Goal: Task Accomplishment & Management: Manage account settings

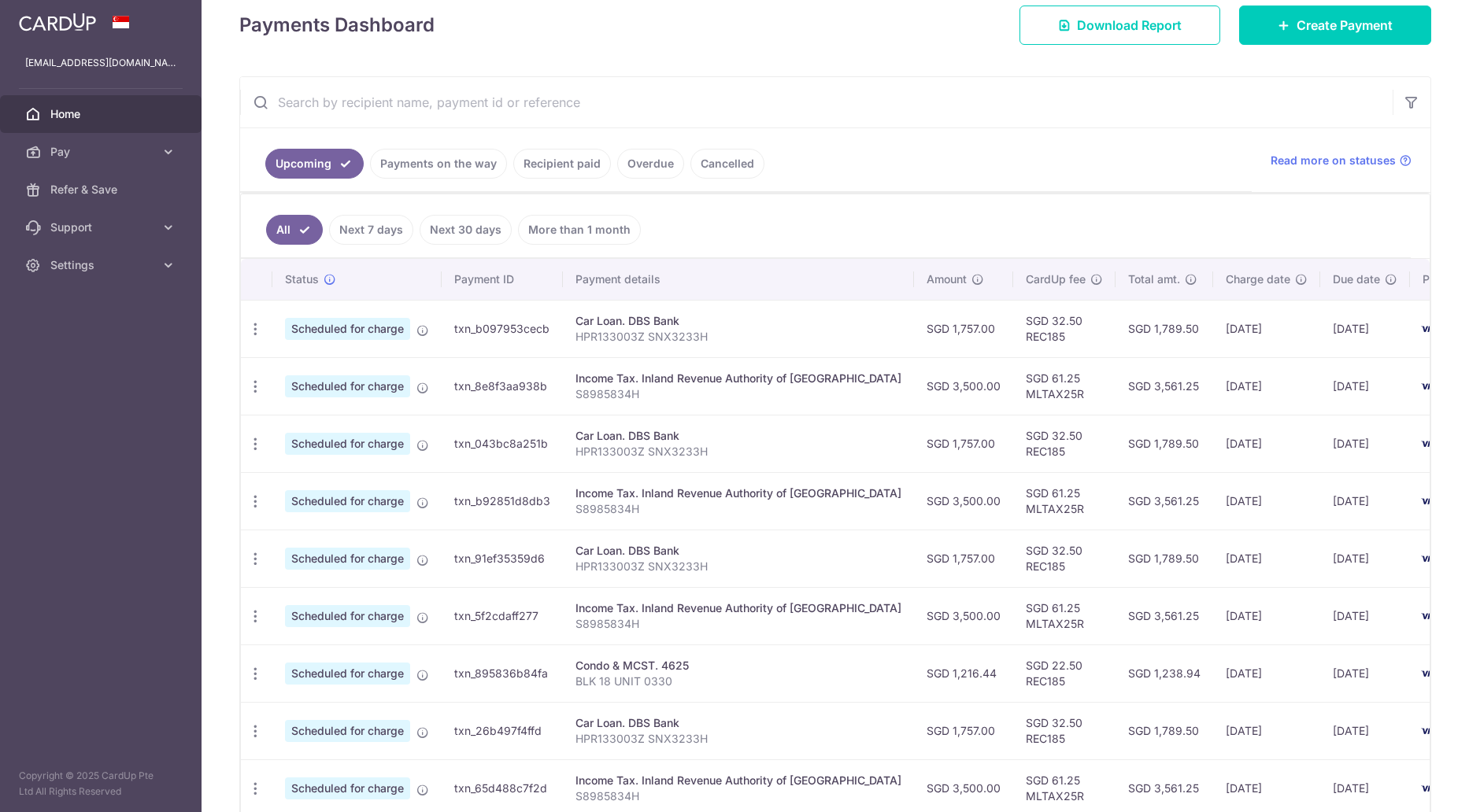
scroll to position [236, 0]
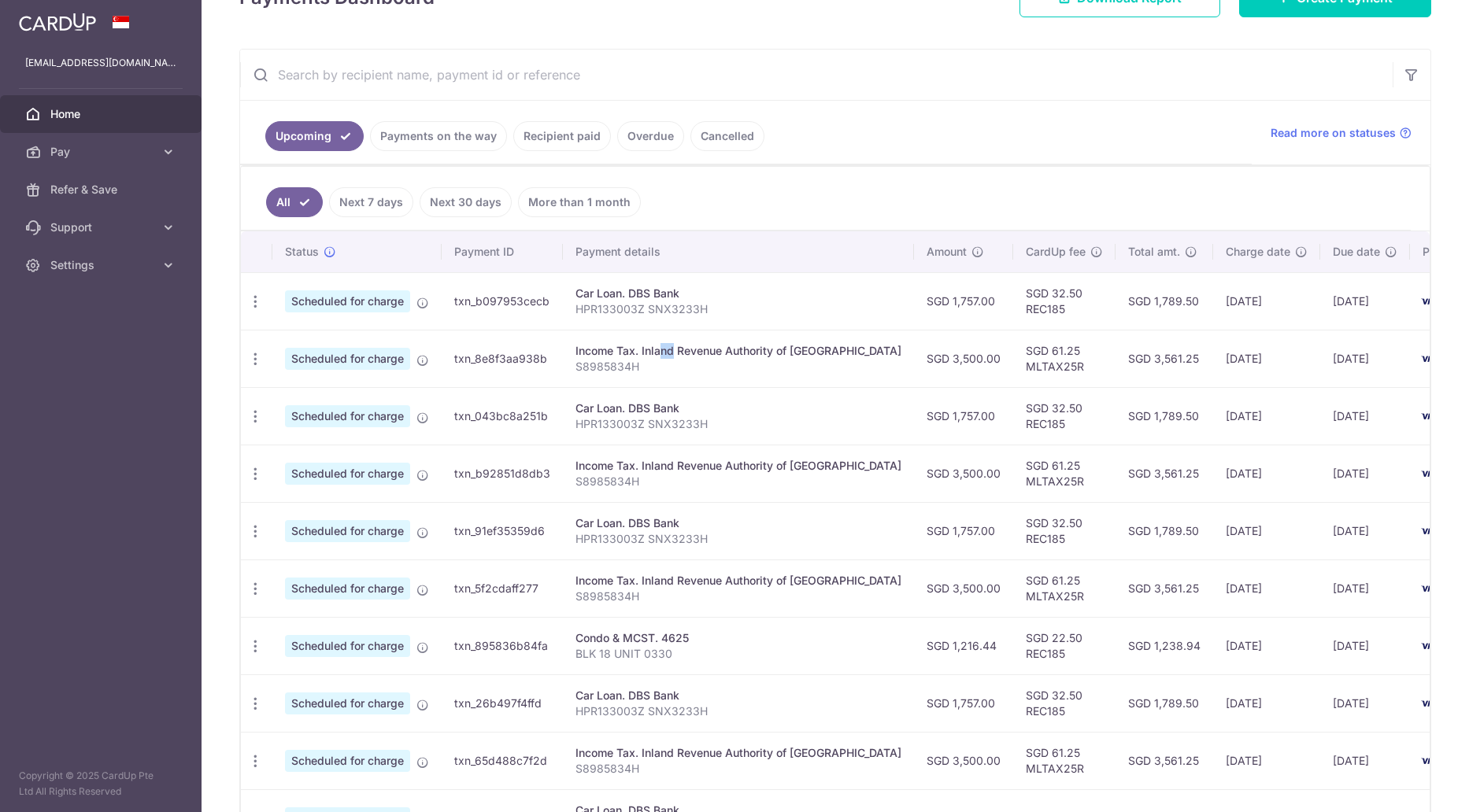
click at [806, 355] on div "Income Tax. Inland Revenue Authority of Singapore" at bounding box center [738, 350] width 326 height 15
drag, startPoint x: 797, startPoint y: 355, endPoint x: 708, endPoint y: 373, distance: 90.8
click at [708, 373] on td "Income Tax. Inland Revenue Authority of Singapore S8985834H" at bounding box center [738, 359] width 351 height 58
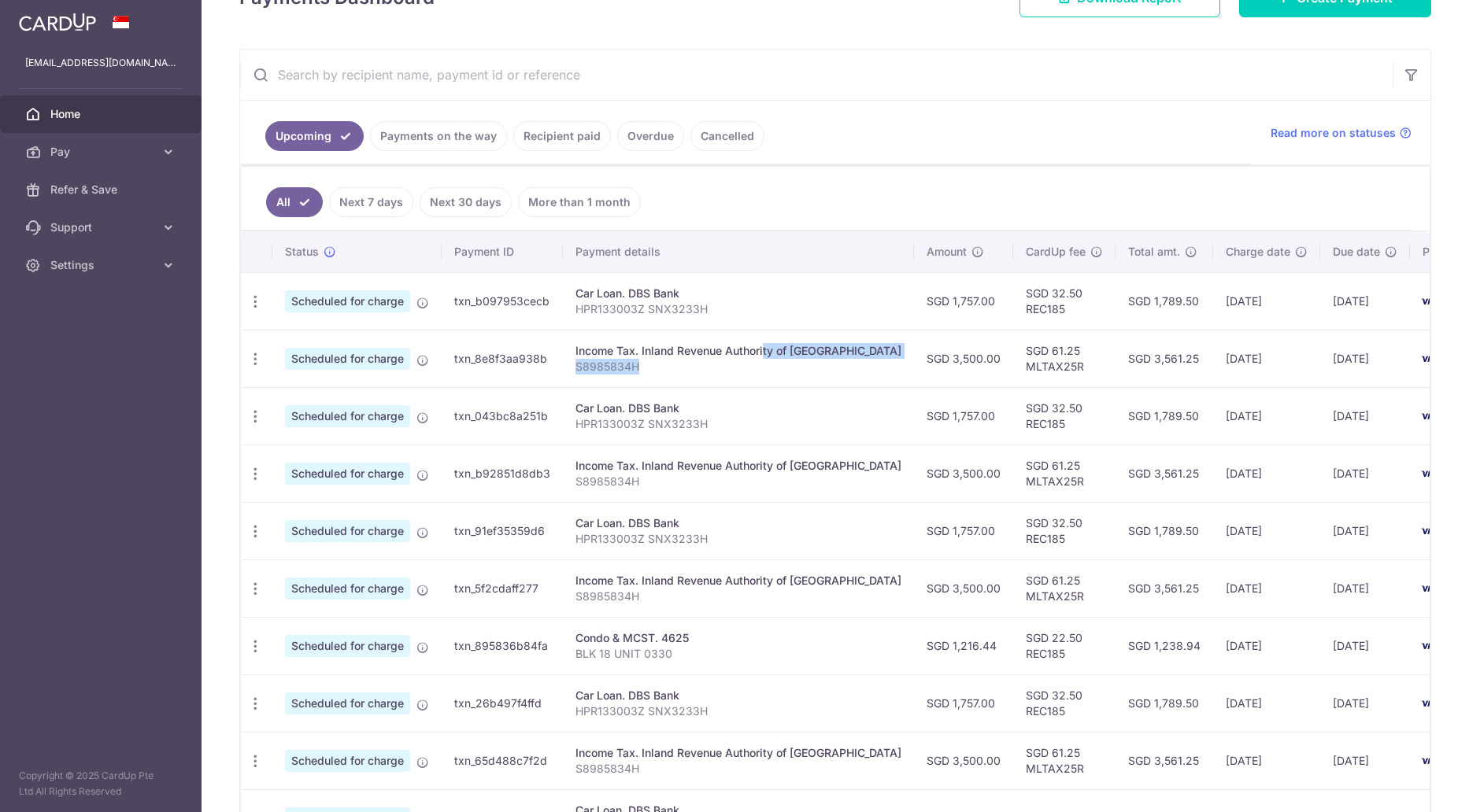
click at [708, 373] on p "S8985834H" at bounding box center [738, 366] width 326 height 15
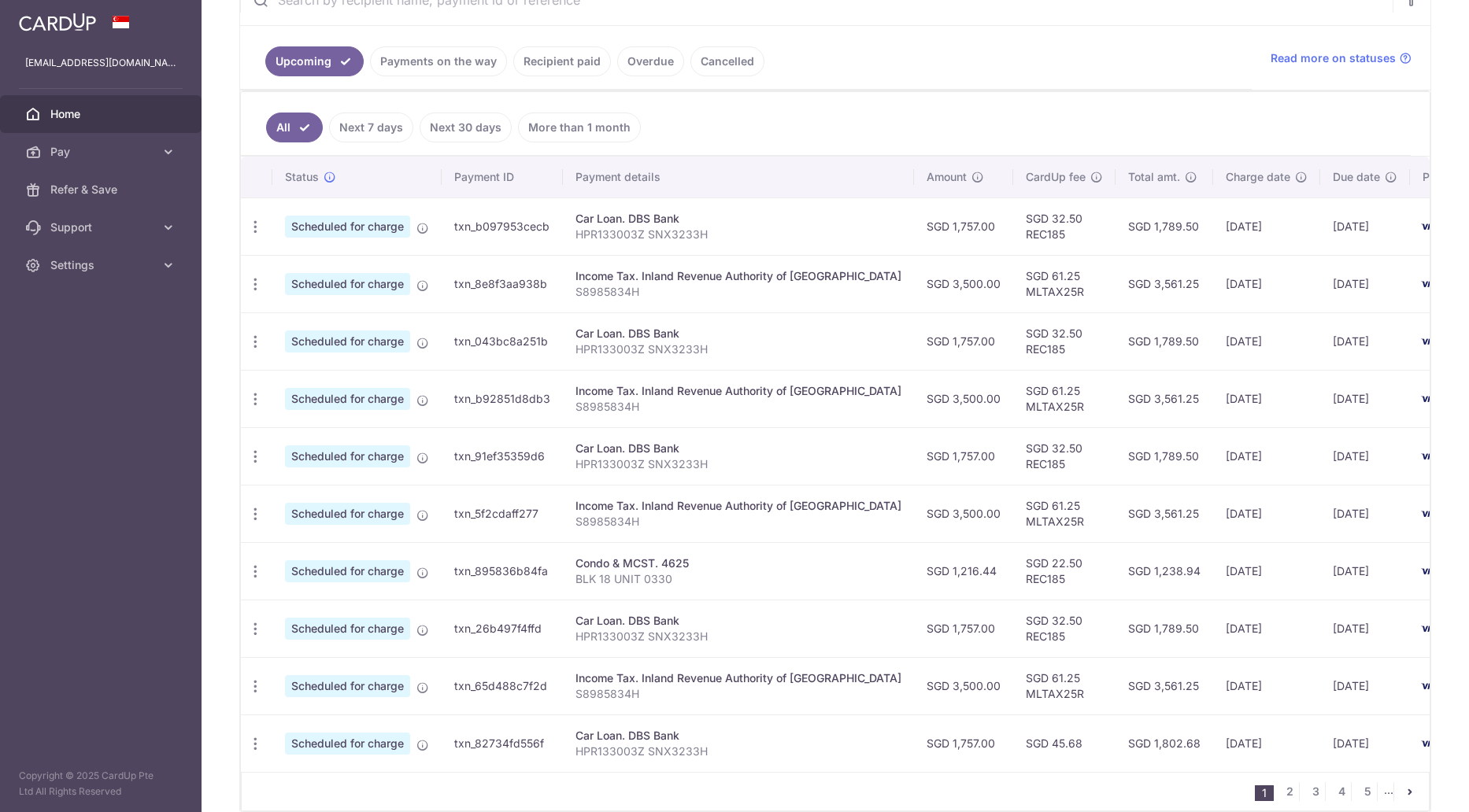
scroll to position [315, 0]
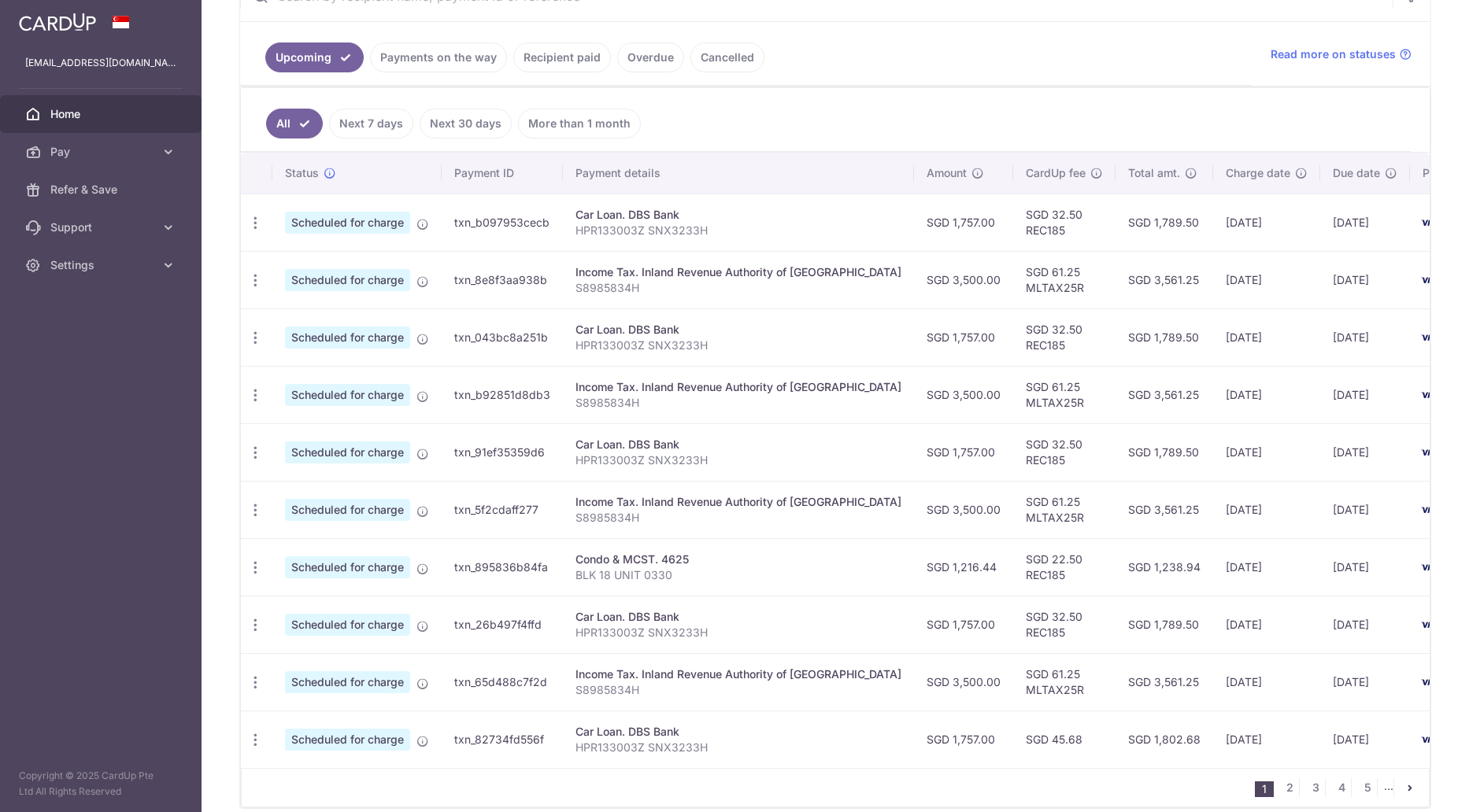
drag, startPoint x: 720, startPoint y: 264, endPoint x: 713, endPoint y: 446, distance: 182.1
click at [713, 446] on tbody "Update payment Cancel payment Scheduled for charge txn_b097953cecb Car Loan. DB…" at bounding box center [885, 481] width 1289 height 575
click at [713, 446] on div "Car Loan. DBS Bank" at bounding box center [738, 444] width 326 height 15
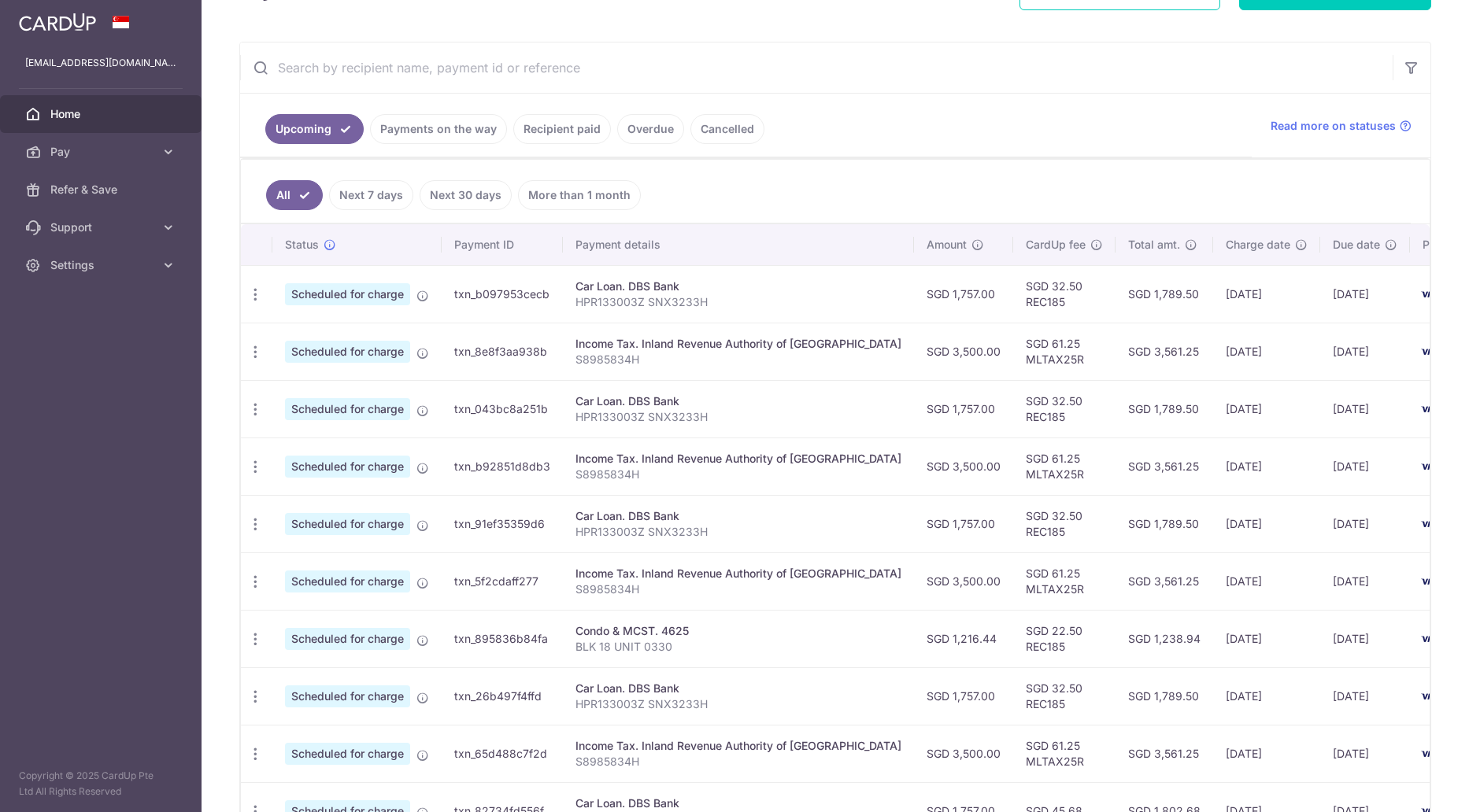
scroll to position [78, 0]
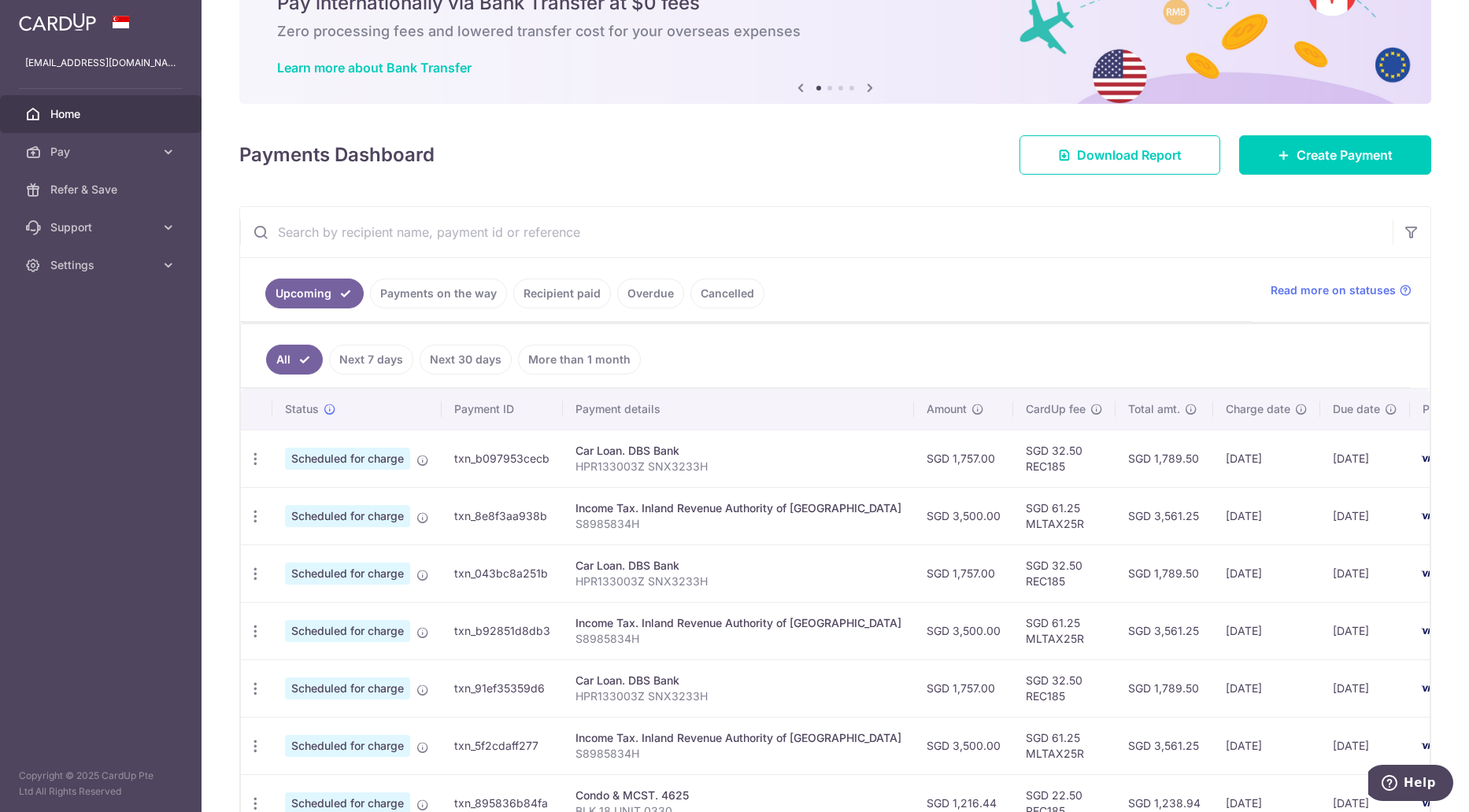
drag, startPoint x: 712, startPoint y: 516, endPoint x: 711, endPoint y: 582, distance: 66.0
click at [711, 582] on tbody "Update payment Cancel payment Scheduled for charge txn_b097953cecb Car Loan. DB…" at bounding box center [885, 716] width 1289 height 575
click at [711, 582] on p "HPR133003Z SNX3233H" at bounding box center [738, 581] width 326 height 15
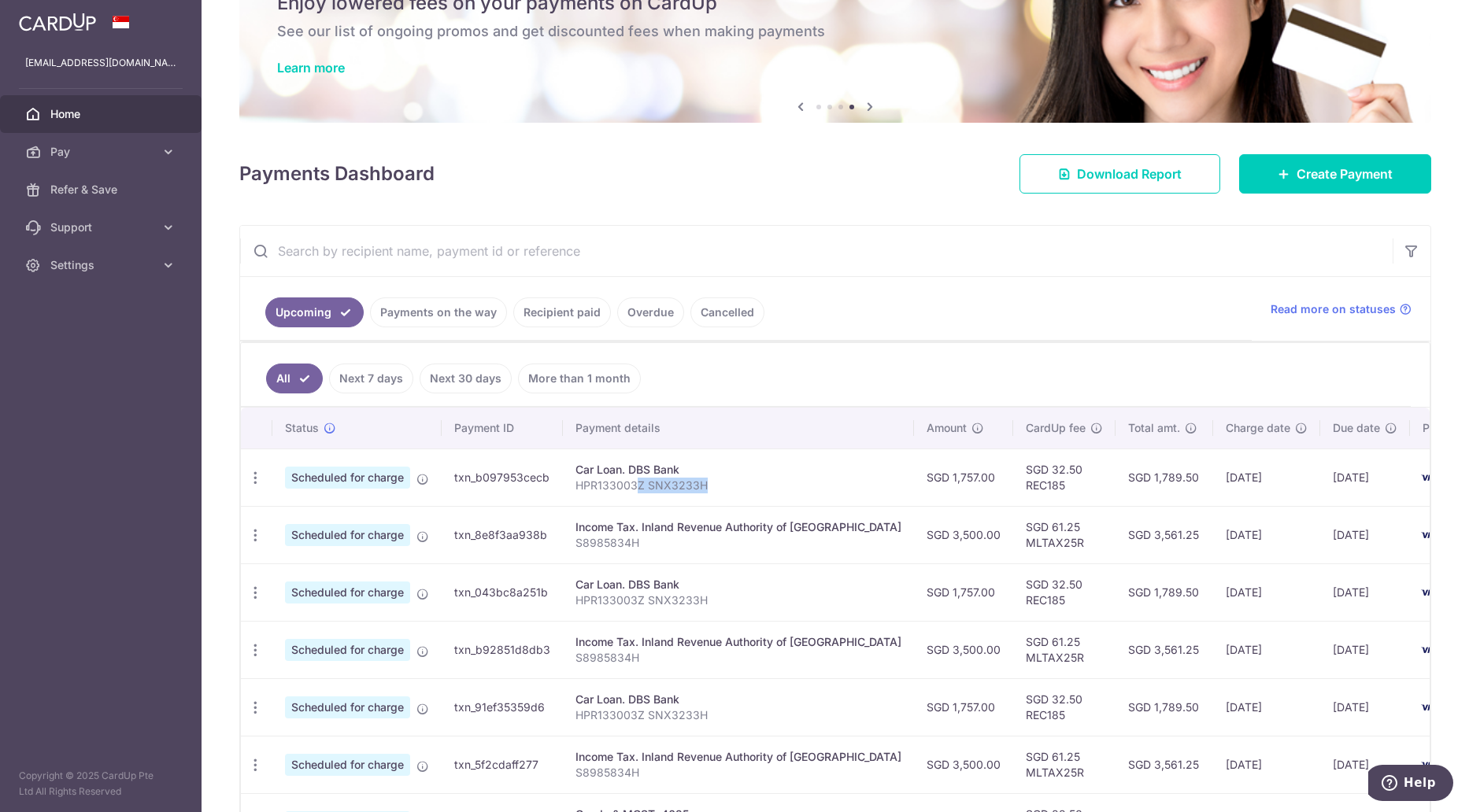
drag, startPoint x: 633, startPoint y: 479, endPoint x: 728, endPoint y: 483, distance: 95.1
click at [728, 483] on p "HPR133003Z SNX3233H" at bounding box center [738, 485] width 326 height 15
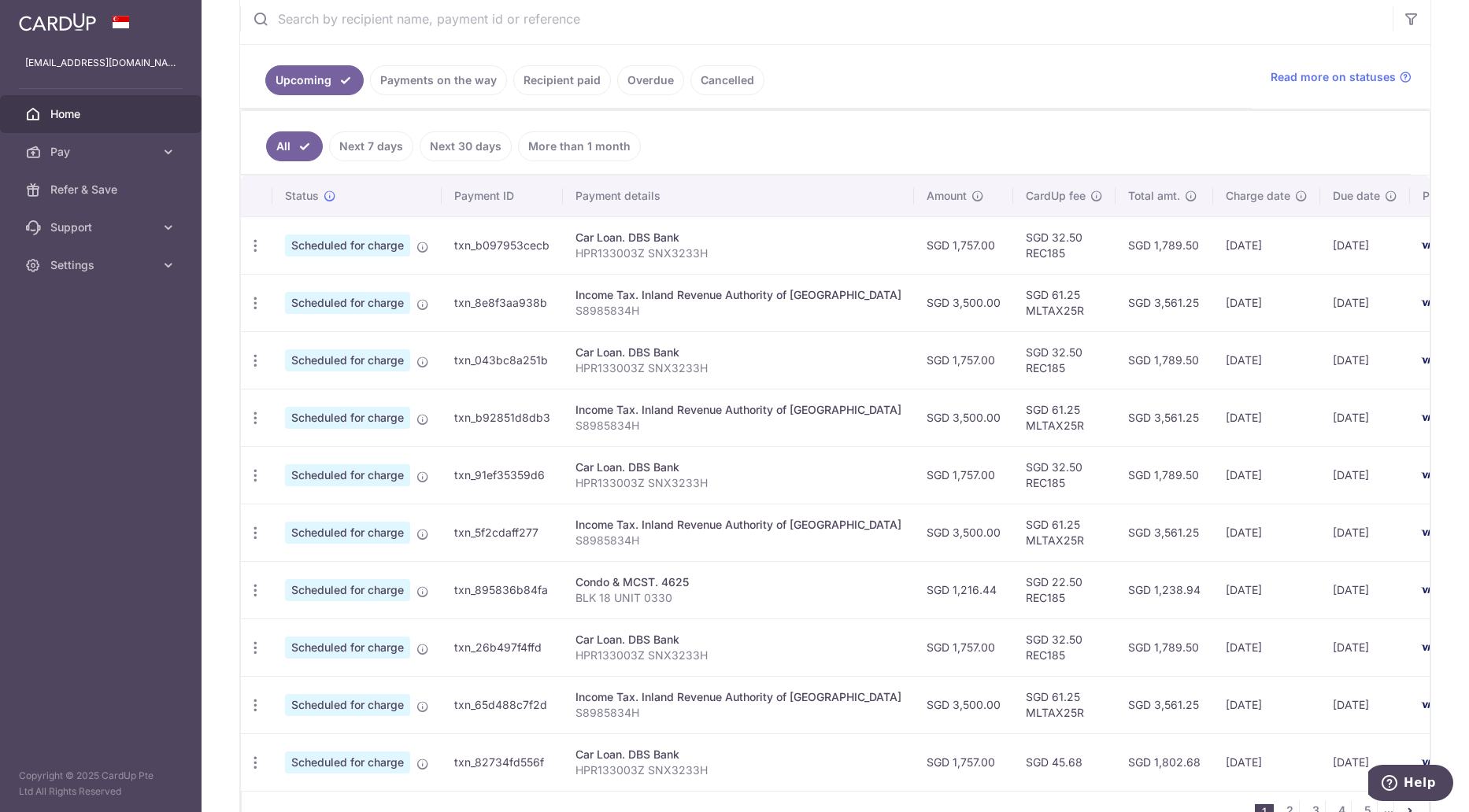
scroll to position [315, 0]
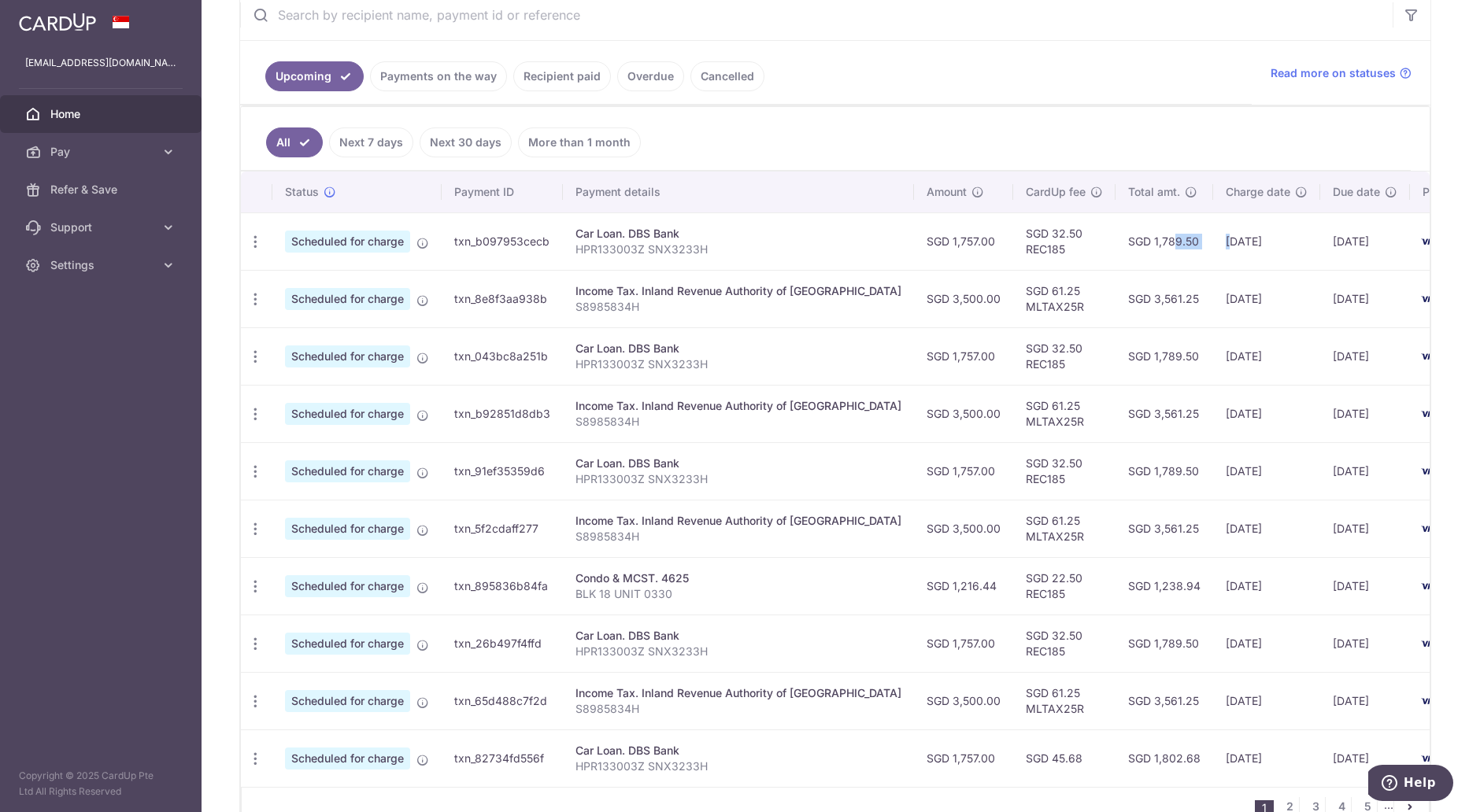
drag, startPoint x: 1092, startPoint y: 243, endPoint x: 1171, endPoint y: 243, distance: 79.0
click at [1171, 243] on tr "Update payment Cancel payment Scheduled for charge txn_b097953cecb Car Loan. DB…" at bounding box center [885, 242] width 1289 height 58
click at [1214, 243] on td "[DATE]" at bounding box center [1267, 242] width 107 height 58
drag, startPoint x: 578, startPoint y: 245, endPoint x: 741, endPoint y: 245, distance: 163.0
click at [741, 245] on p "HPR133003Z SNX3233H" at bounding box center [738, 249] width 326 height 15
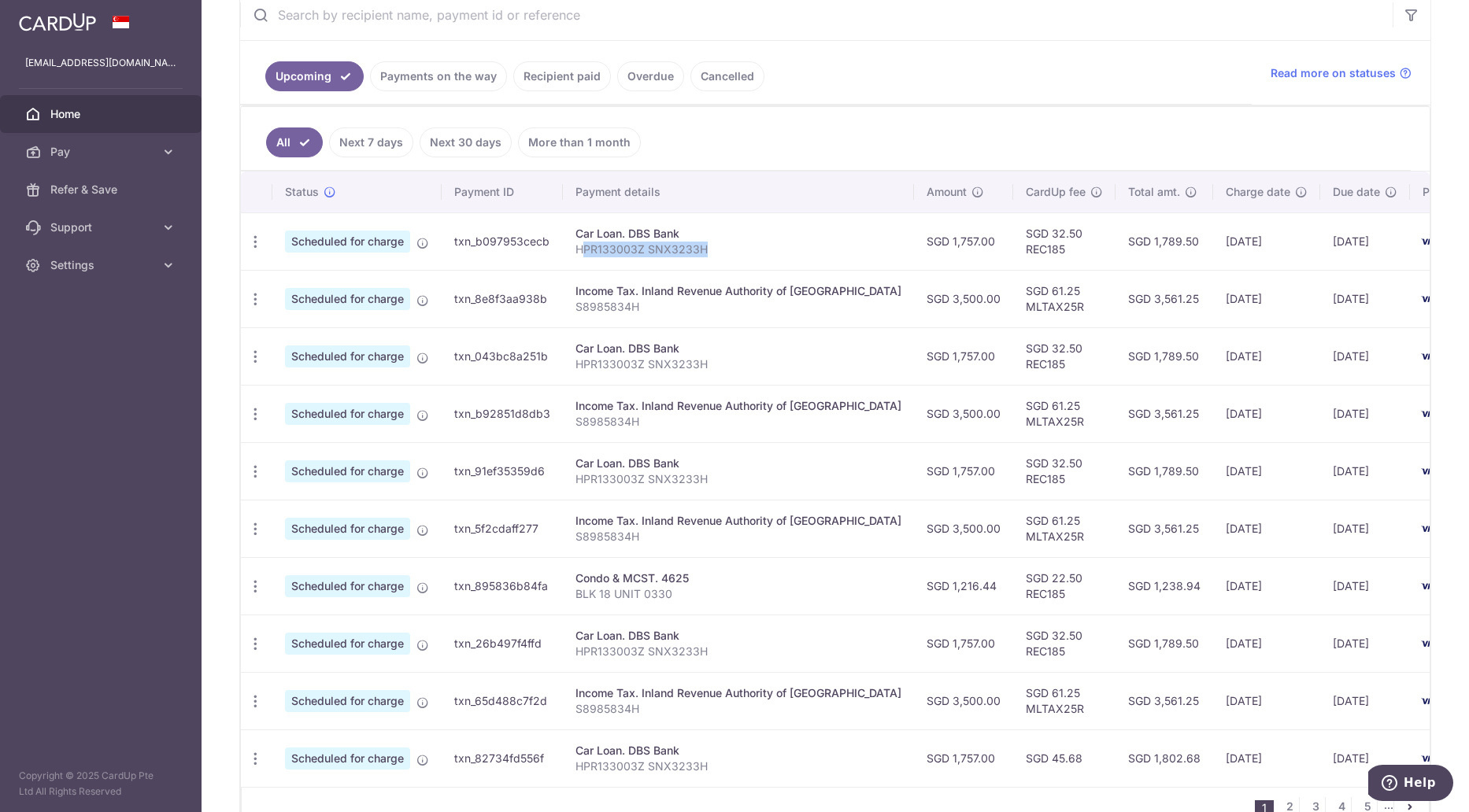
click at [741, 245] on p "HPR133003Z SNX3233H" at bounding box center [738, 249] width 326 height 15
drag, startPoint x: 1064, startPoint y: 239, endPoint x: 1205, endPoint y: 239, distance: 141.0
click at [1205, 239] on tr "Update payment Cancel payment Scheduled for charge txn_b097953cecb Car Loan. DB…" at bounding box center [885, 242] width 1289 height 58
click at [1214, 239] on td "[DATE]" at bounding box center [1267, 242] width 107 height 58
drag, startPoint x: 1155, startPoint y: 239, endPoint x: 1235, endPoint y: 238, distance: 80.0
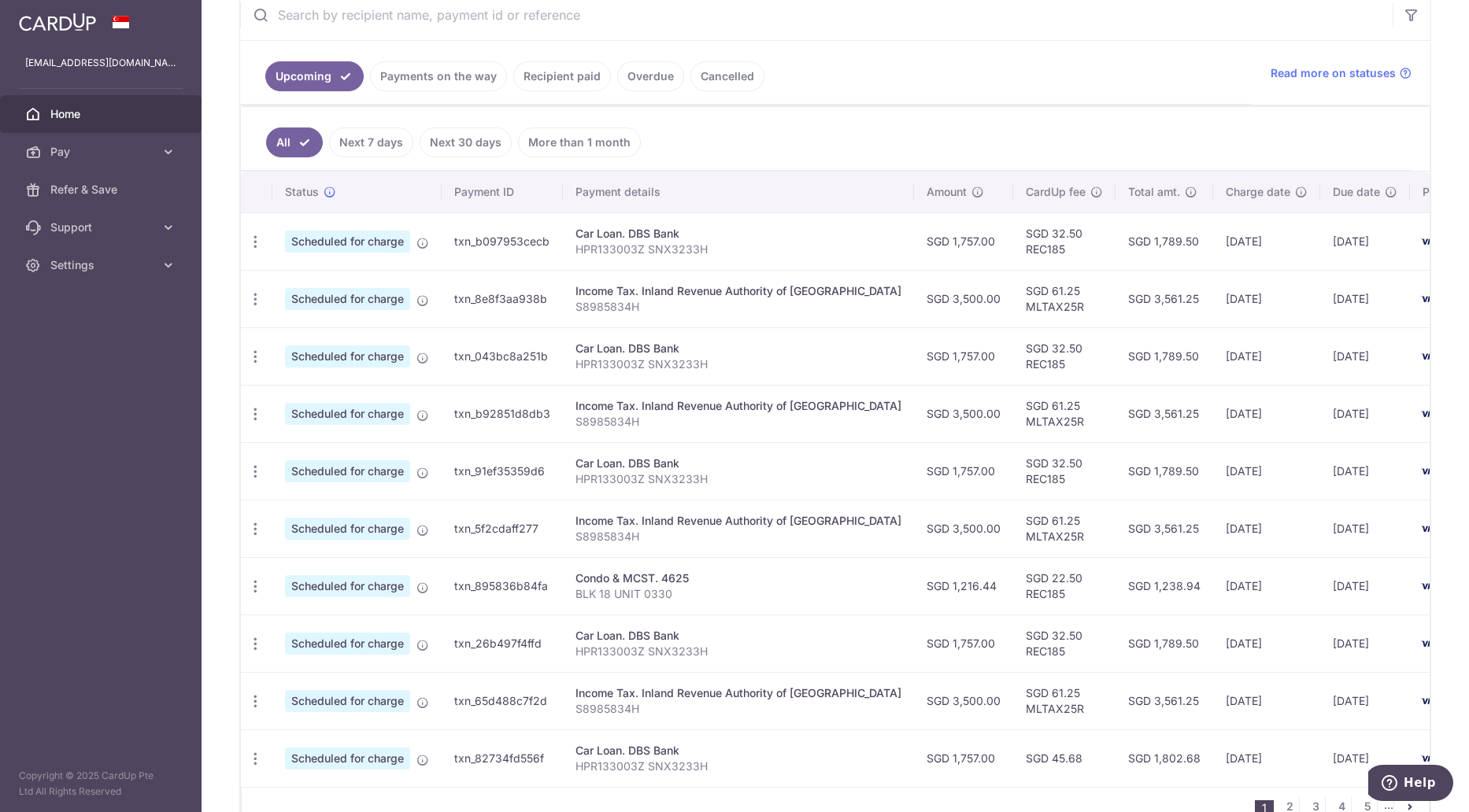
click at [1235, 238] on td "[DATE]" at bounding box center [1267, 242] width 107 height 58
drag, startPoint x: 1075, startPoint y: 238, endPoint x: 1313, endPoint y: 238, distance: 238.0
click at [1313, 238] on tr "Update payment Cancel payment Scheduled for charge txn_b097953cecb Car Loan. DB…" at bounding box center [885, 242] width 1289 height 58
click at [1320, 238] on td "[DATE]" at bounding box center [1364, 242] width 89 height 58
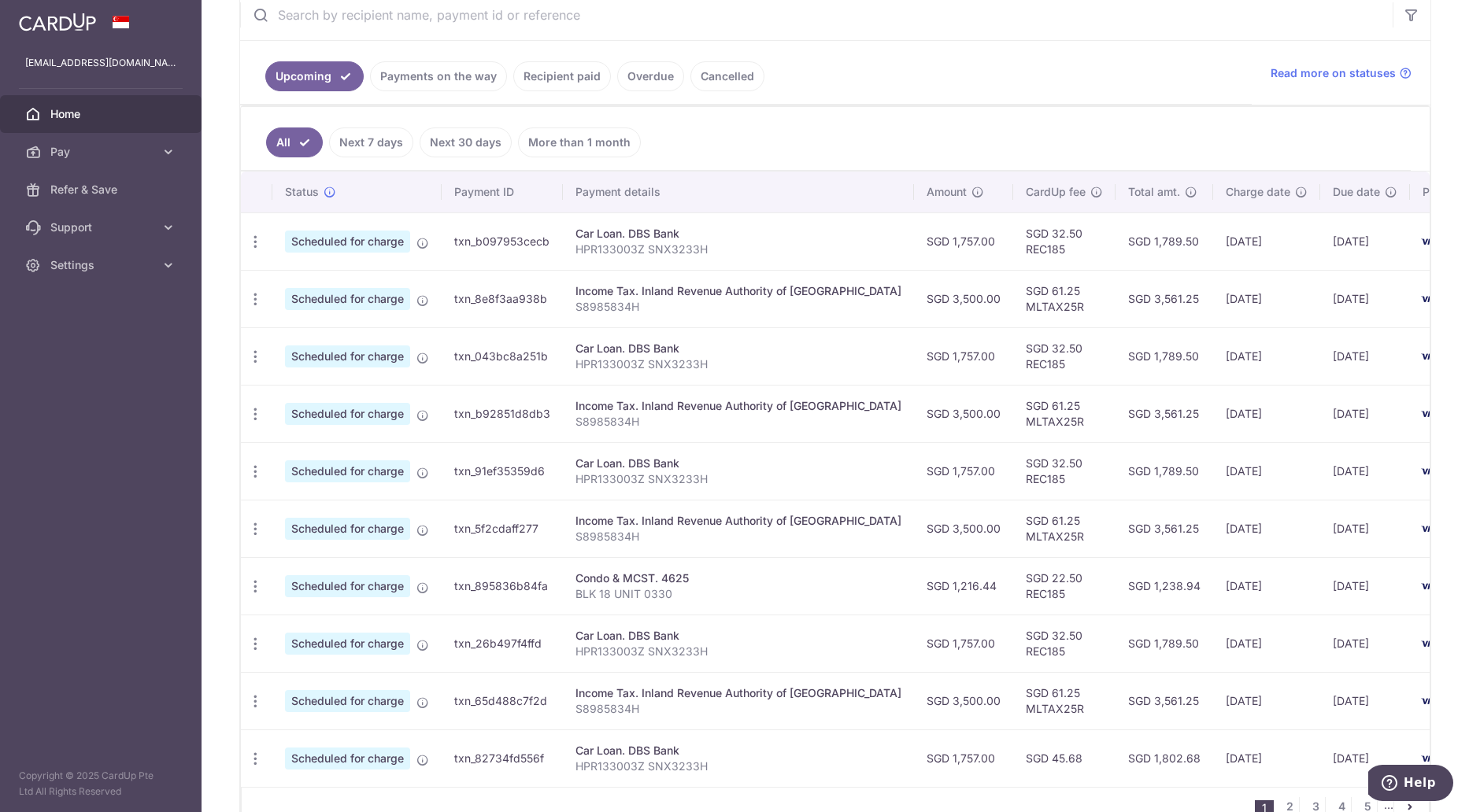
drag, startPoint x: 1284, startPoint y: 239, endPoint x: 1332, endPoint y: 243, distance: 48.2
click at [1332, 243] on td "[DATE]" at bounding box center [1364, 242] width 89 height 58
click at [253, 247] on icon "button" at bounding box center [255, 242] width 16 height 16
click at [503, 244] on td "txn_b097953cecb" at bounding box center [503, 242] width 121 height 58
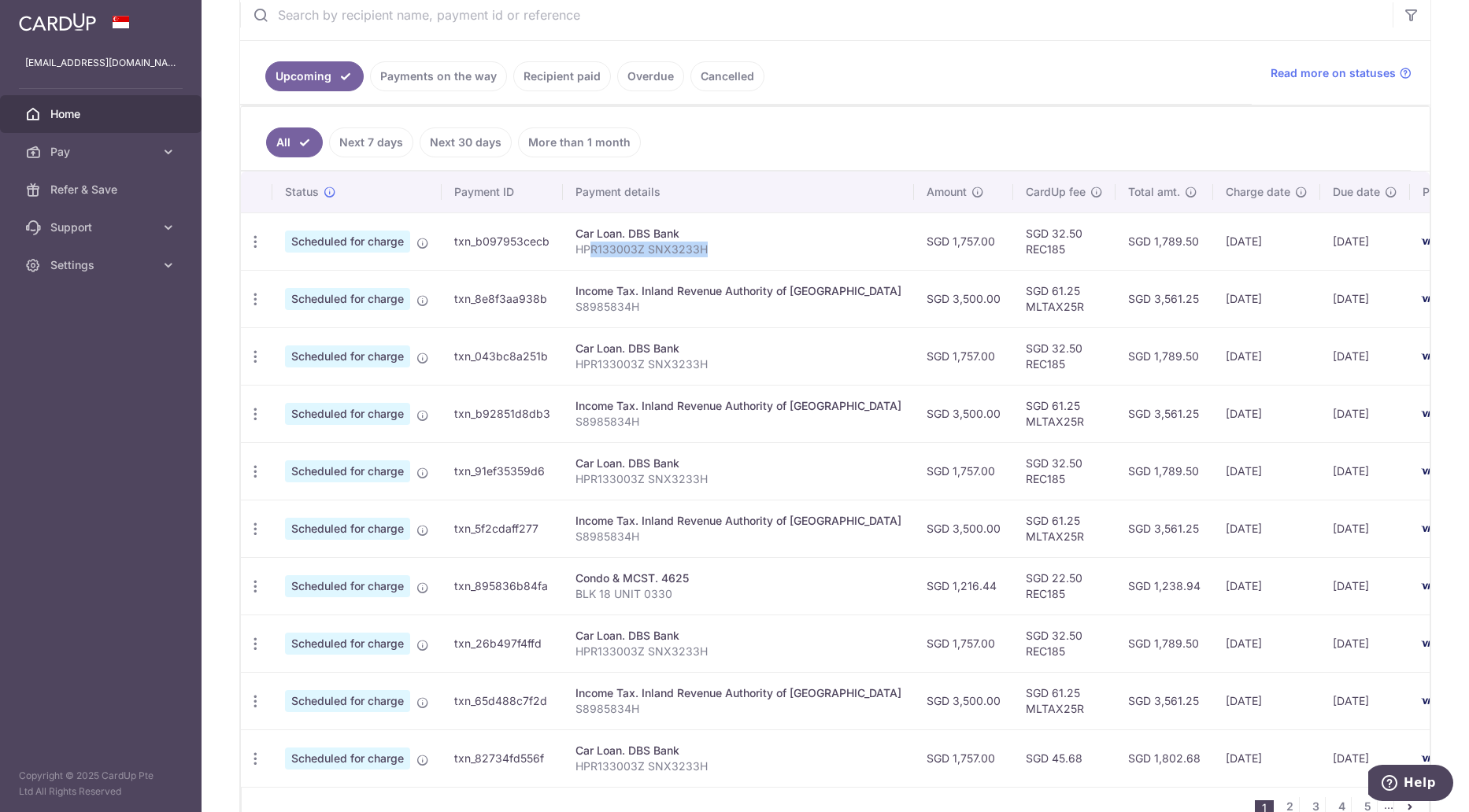
drag, startPoint x: 589, startPoint y: 247, endPoint x: 705, endPoint y: 246, distance: 116.0
click at [705, 246] on p "HPR133003Z SNX3233H" at bounding box center [738, 249] width 326 height 15
click at [258, 245] on icon "button" at bounding box center [255, 242] width 16 height 16
click at [502, 261] on td "txn_b097953cecb" at bounding box center [503, 242] width 121 height 58
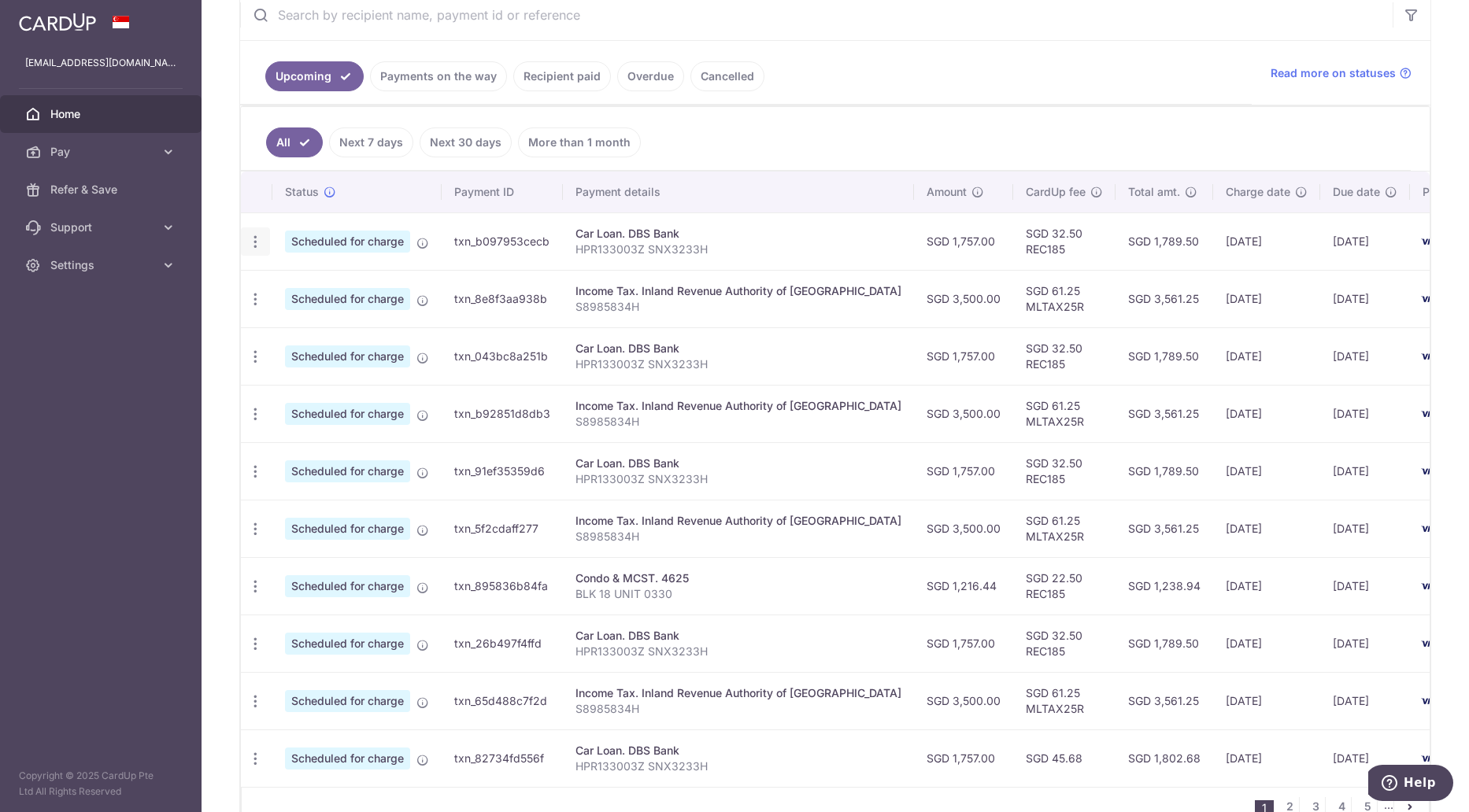
click at [258, 247] on icon "button" at bounding box center [255, 242] width 16 height 16
click at [346, 284] on span "Update payment" at bounding box center [339, 284] width 107 height 19
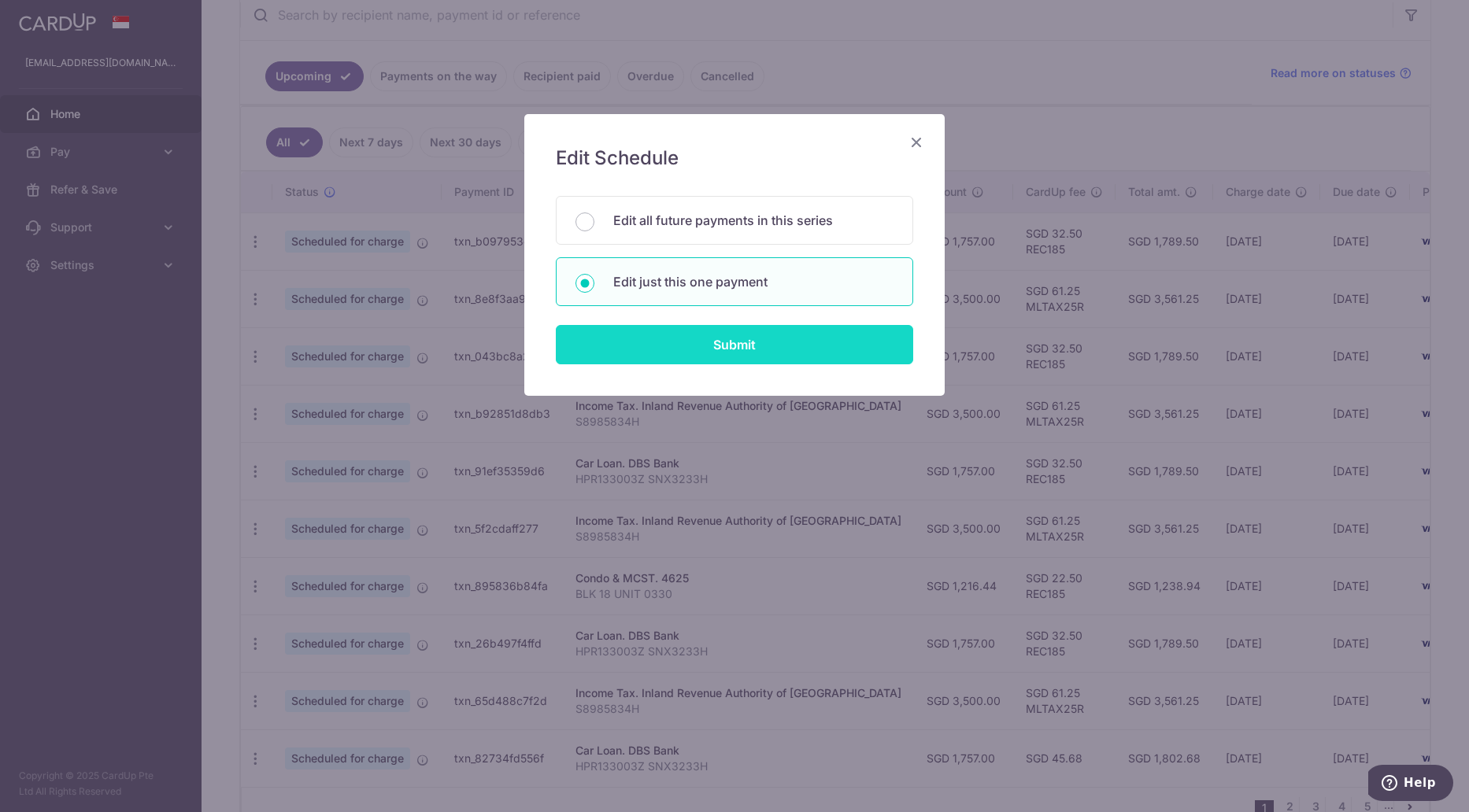
click at [704, 348] on input "Submit" at bounding box center [734, 345] width 357 height 40
radio input "true"
type input "1,757.00"
type input "[DATE]"
type input "HPR133003Z SNX3233H"
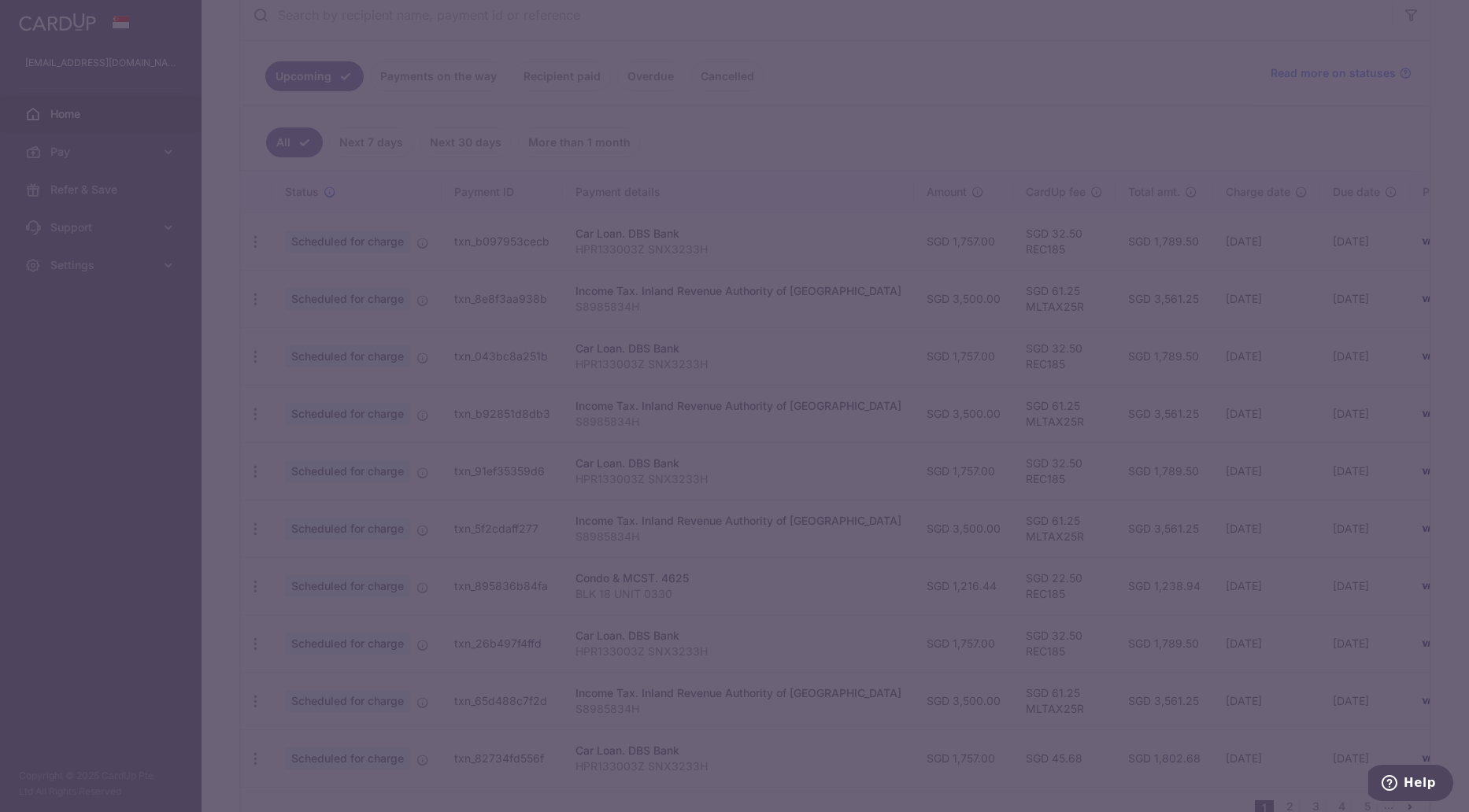
type input "REC185"
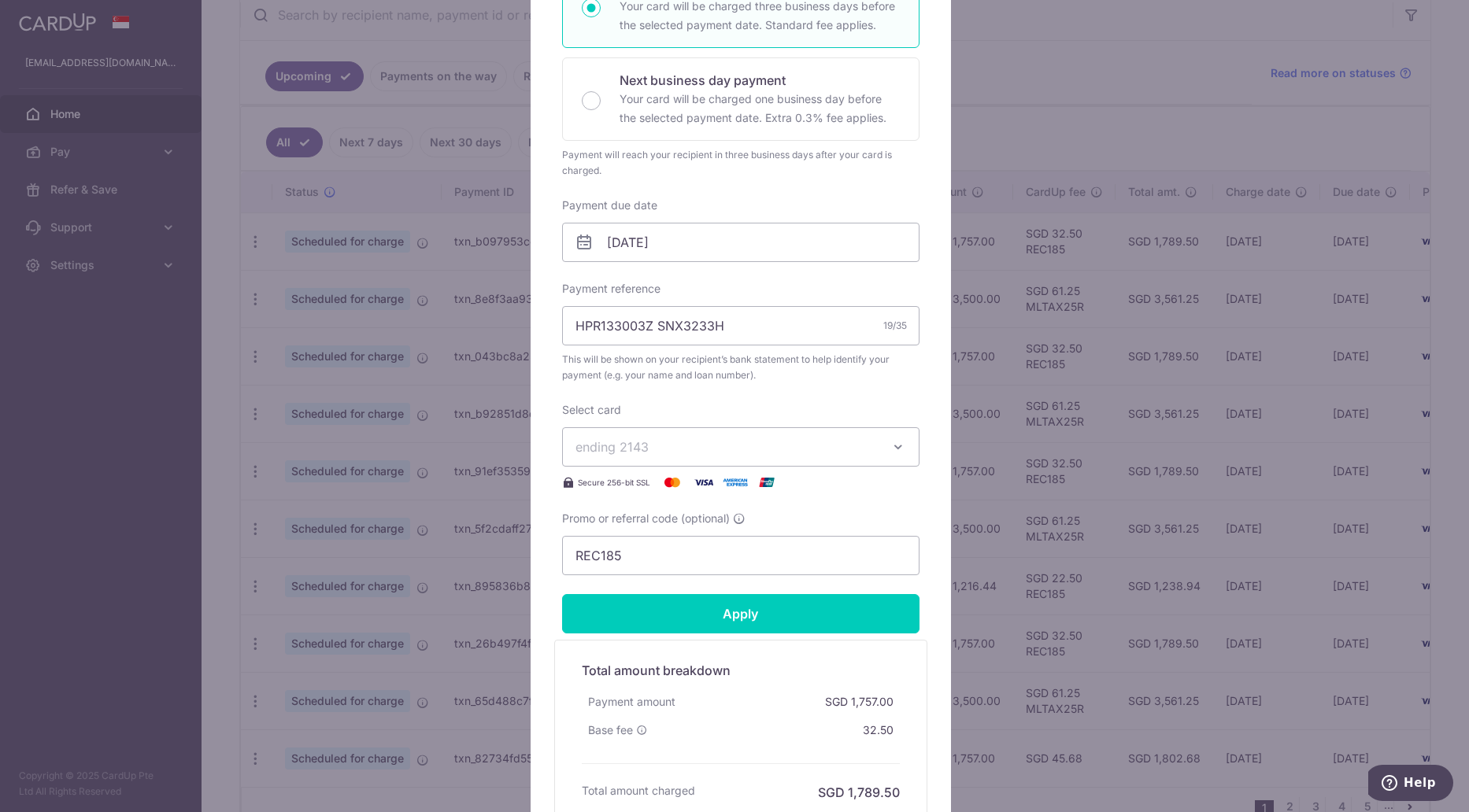
click at [800, 451] on span "ending 2143" at bounding box center [726, 447] width 302 height 19
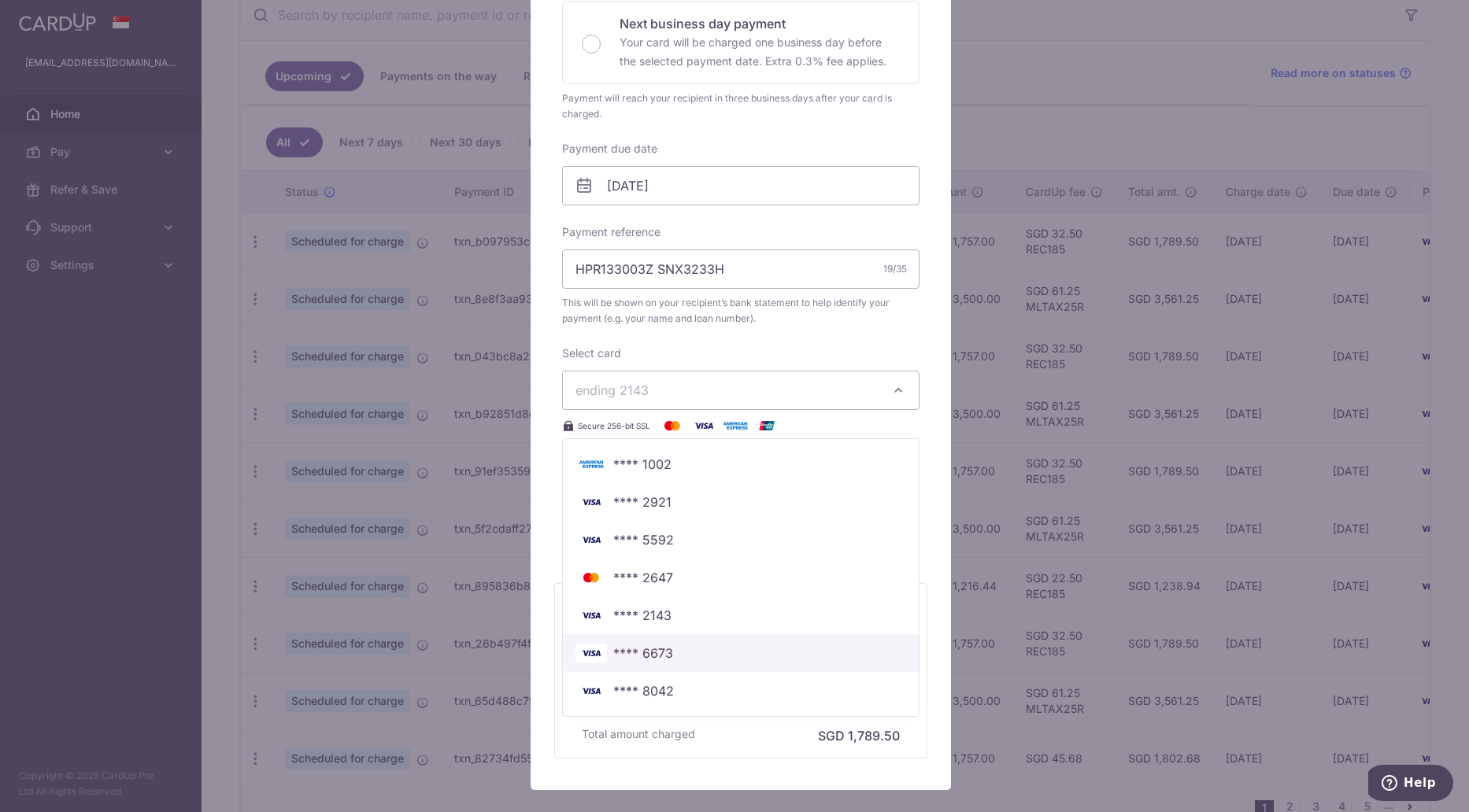
scroll to position [393, 0]
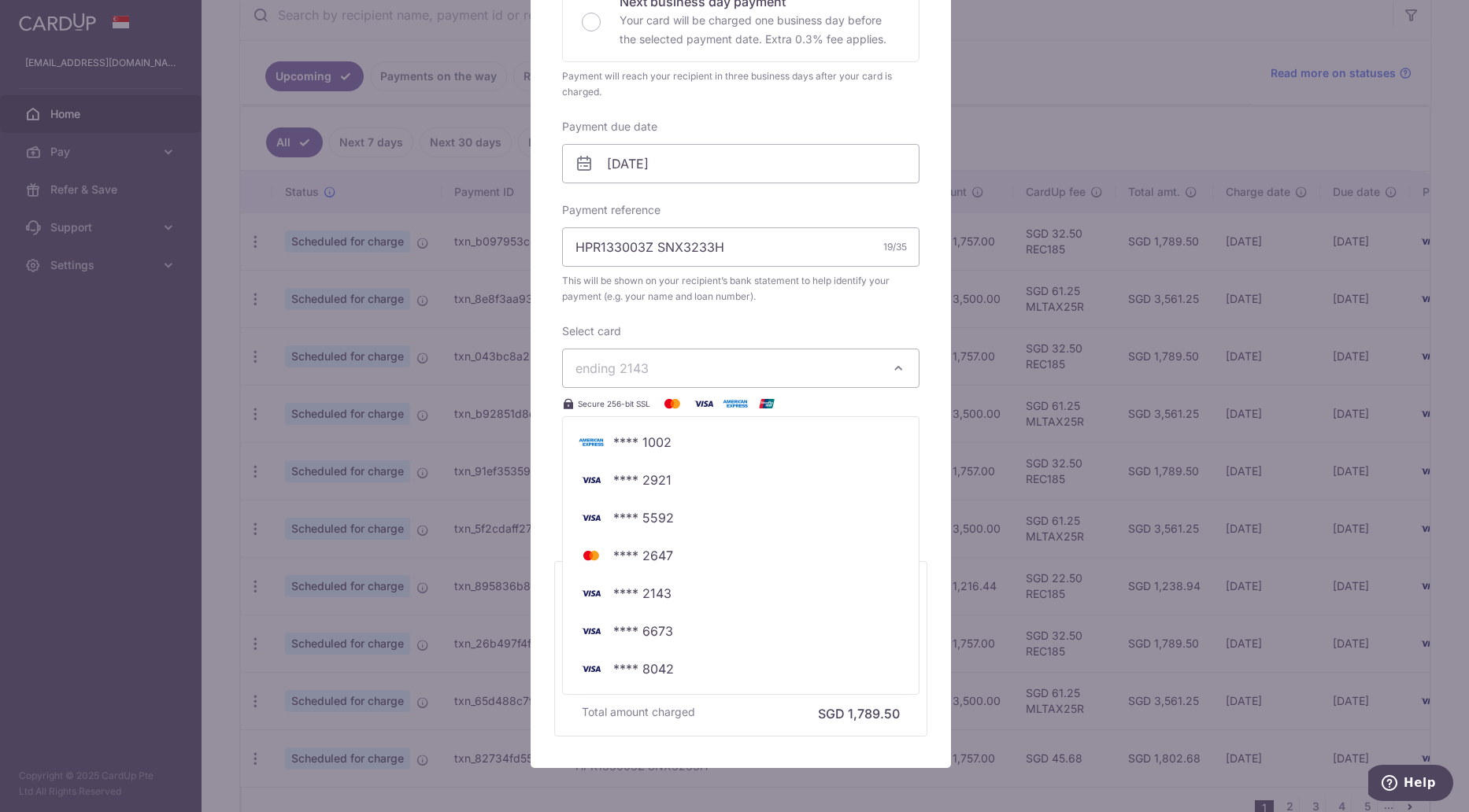
click at [686, 373] on span "ending 2143" at bounding box center [726, 368] width 302 height 19
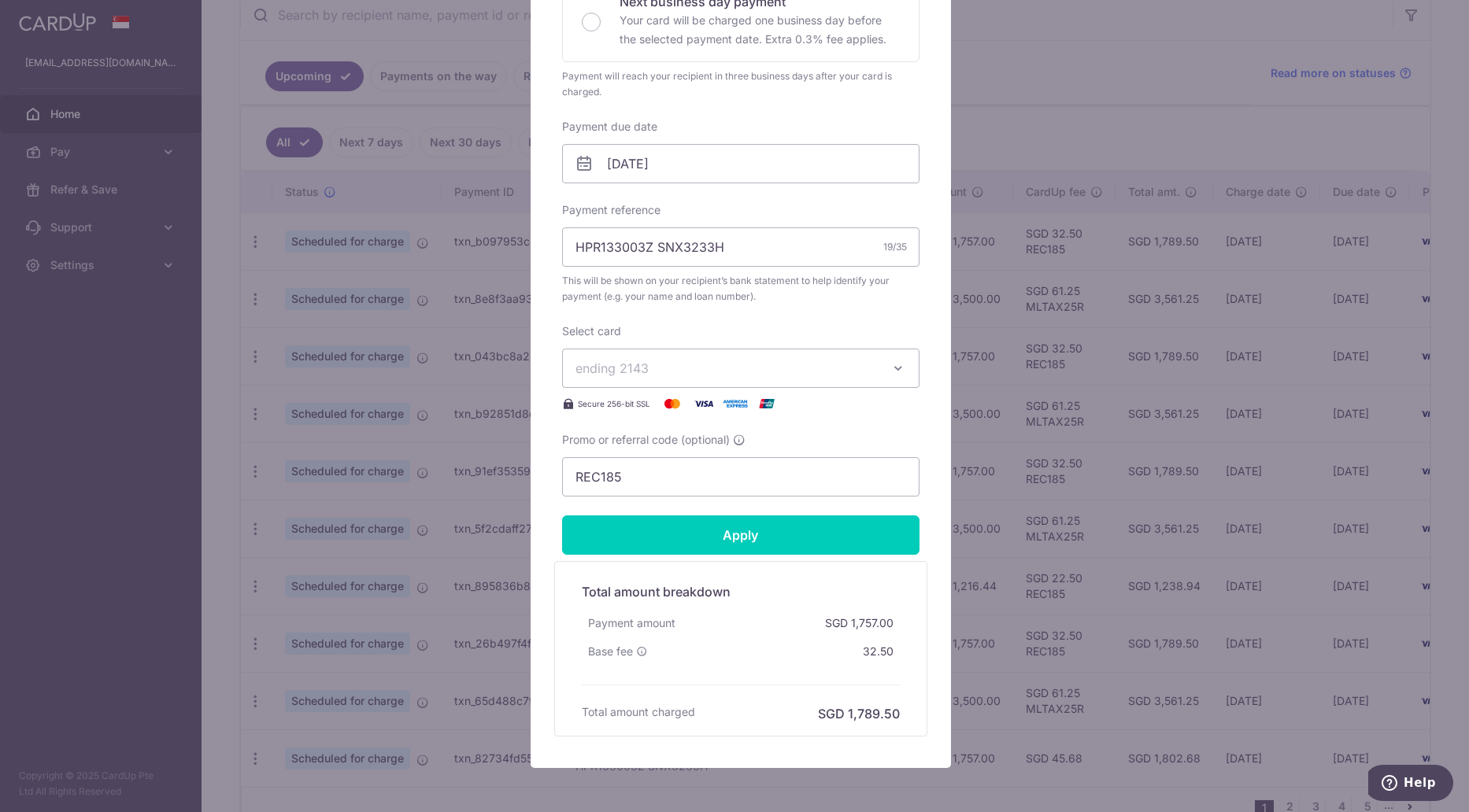
click at [707, 327] on div "Select card ending 2143 **** 1002 **** 2921 **** 5592 **** 2647 **** 2143 **** …" at bounding box center [741, 368] width 357 height 89
click at [705, 362] on span "ending 2143" at bounding box center [726, 368] width 302 height 19
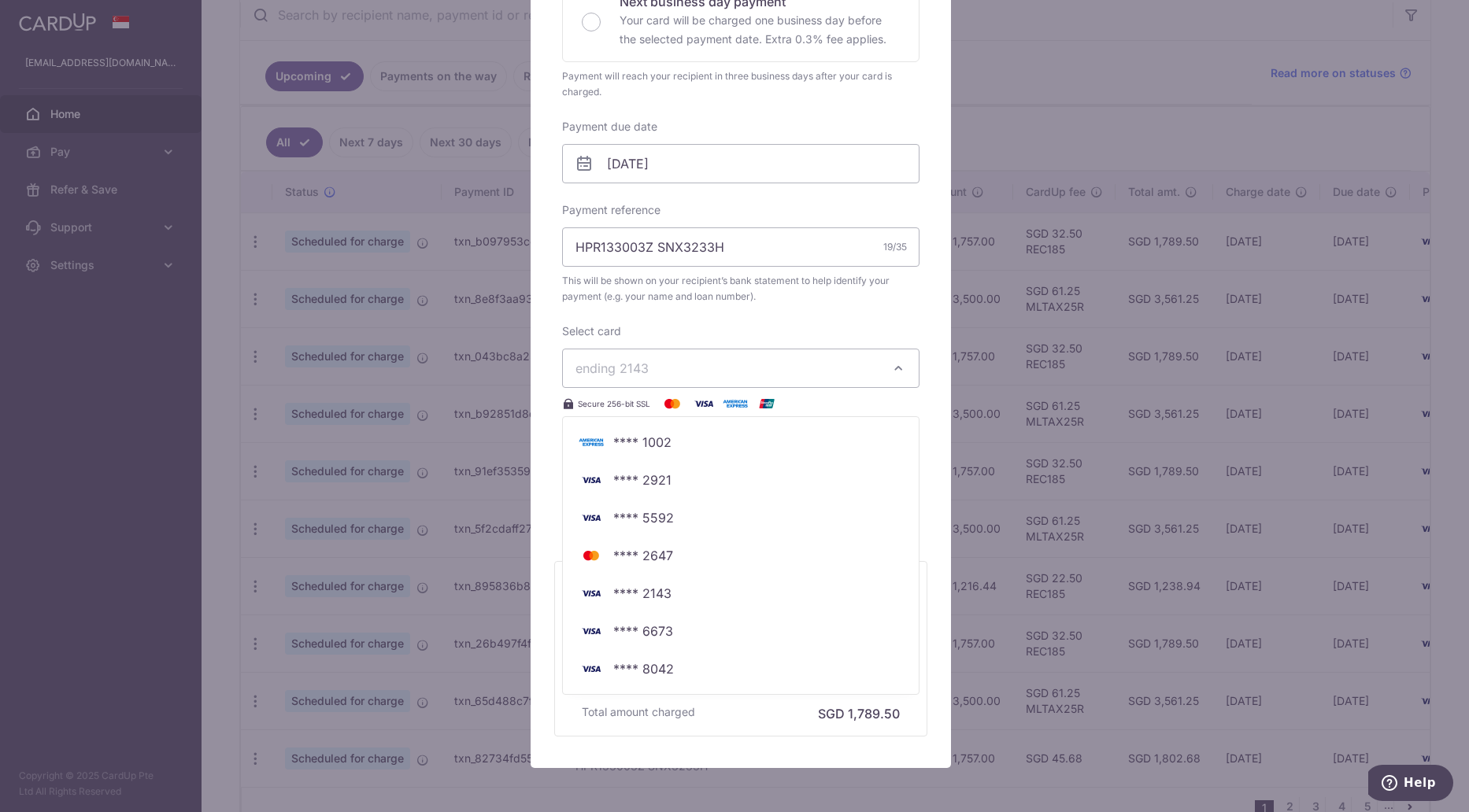
click at [733, 318] on div "Enter payment amount 1,757.00 1757.00 SGD To change the payment amount, please …" at bounding box center [741, 140] width 357 height 714
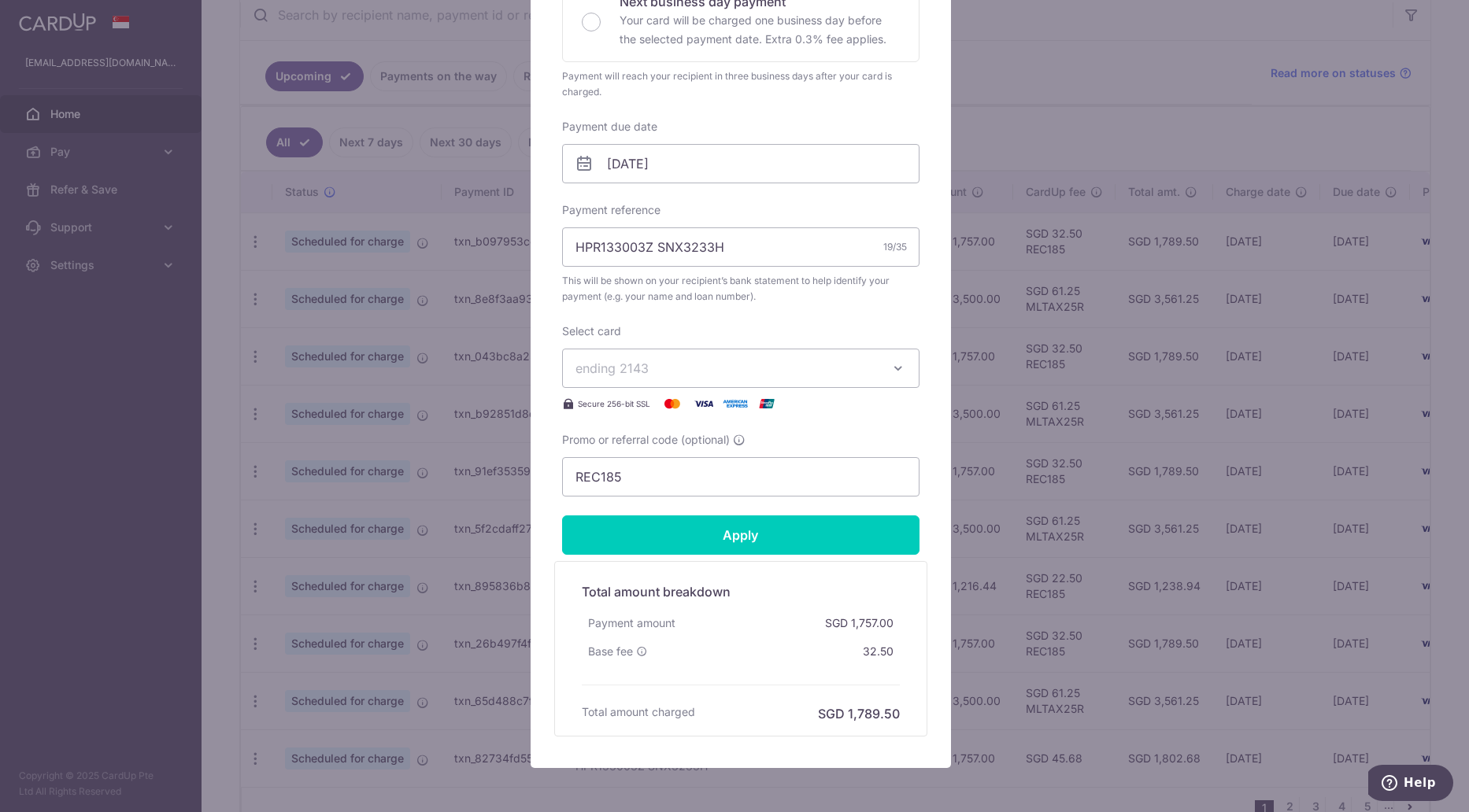
click at [1041, 77] on div "Edit payment By clicking apply, you will make changes to all payments to DBS Ba…" at bounding box center [734, 406] width 1469 height 812
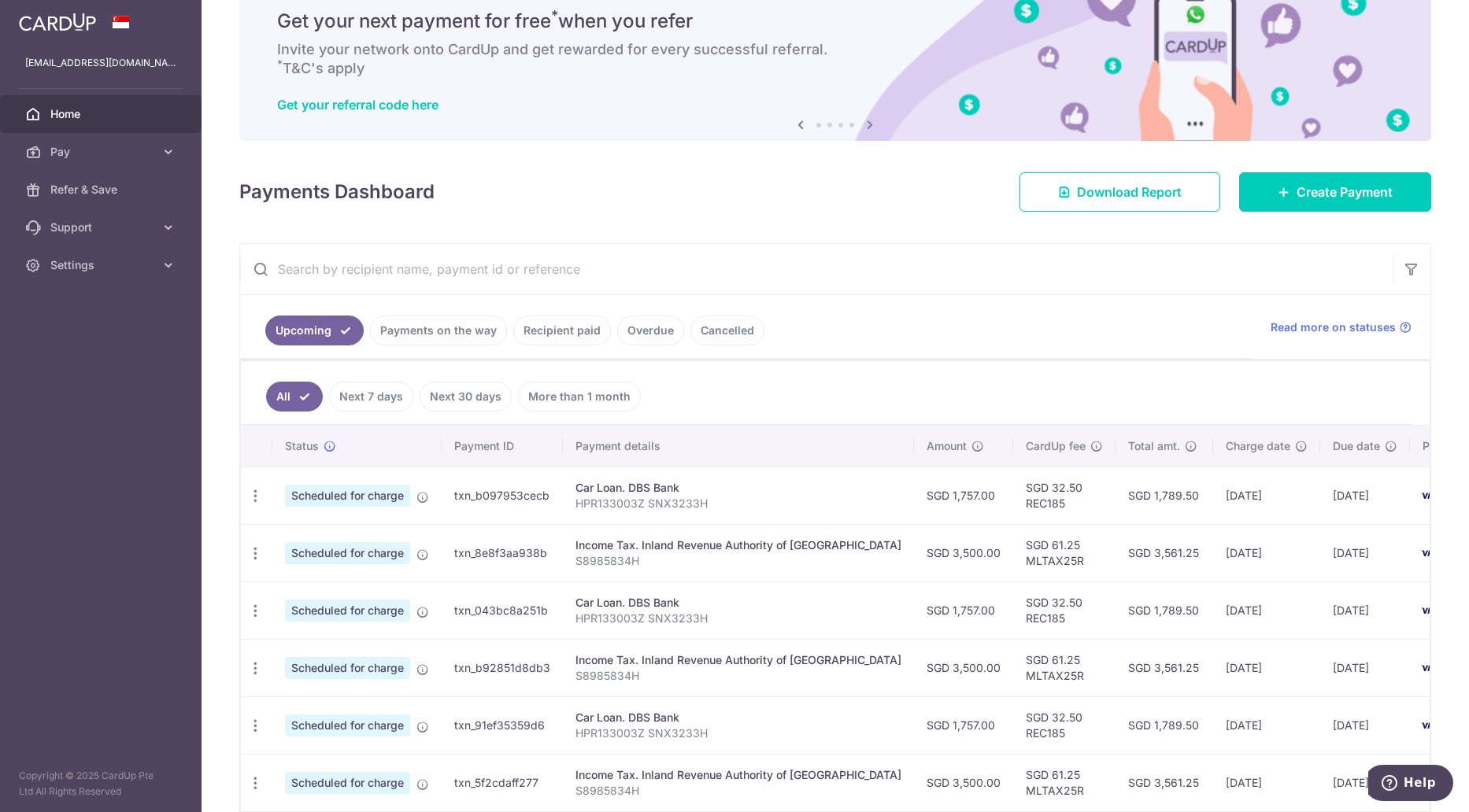
scroll to position [0, 0]
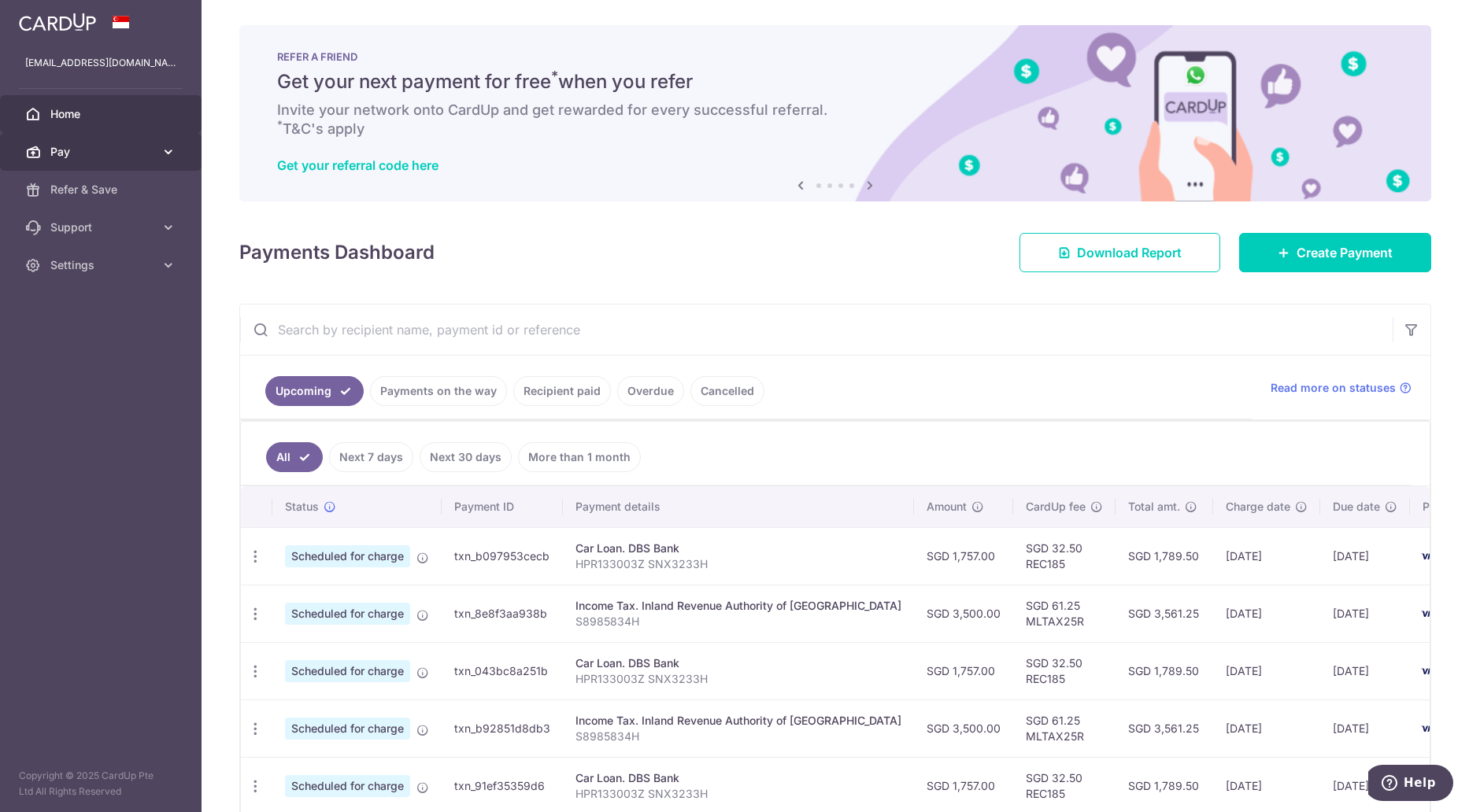
click at [122, 148] on span "Pay" at bounding box center [102, 152] width 104 height 15
click at [127, 395] on span "Settings" at bounding box center [102, 398] width 104 height 15
click at [131, 395] on span "Settings" at bounding box center [102, 398] width 104 height 15
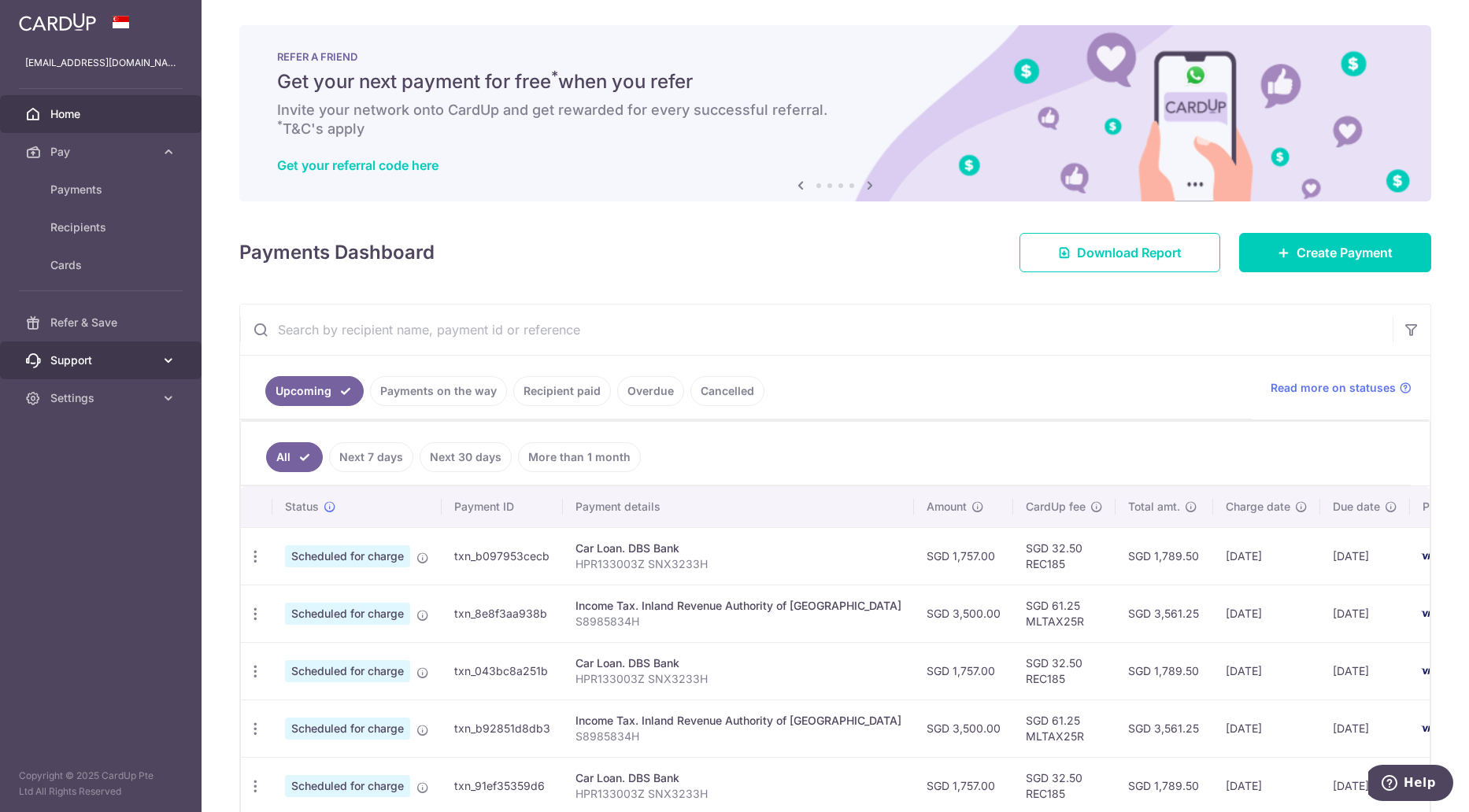
click at [106, 354] on span "Support" at bounding box center [102, 360] width 104 height 15
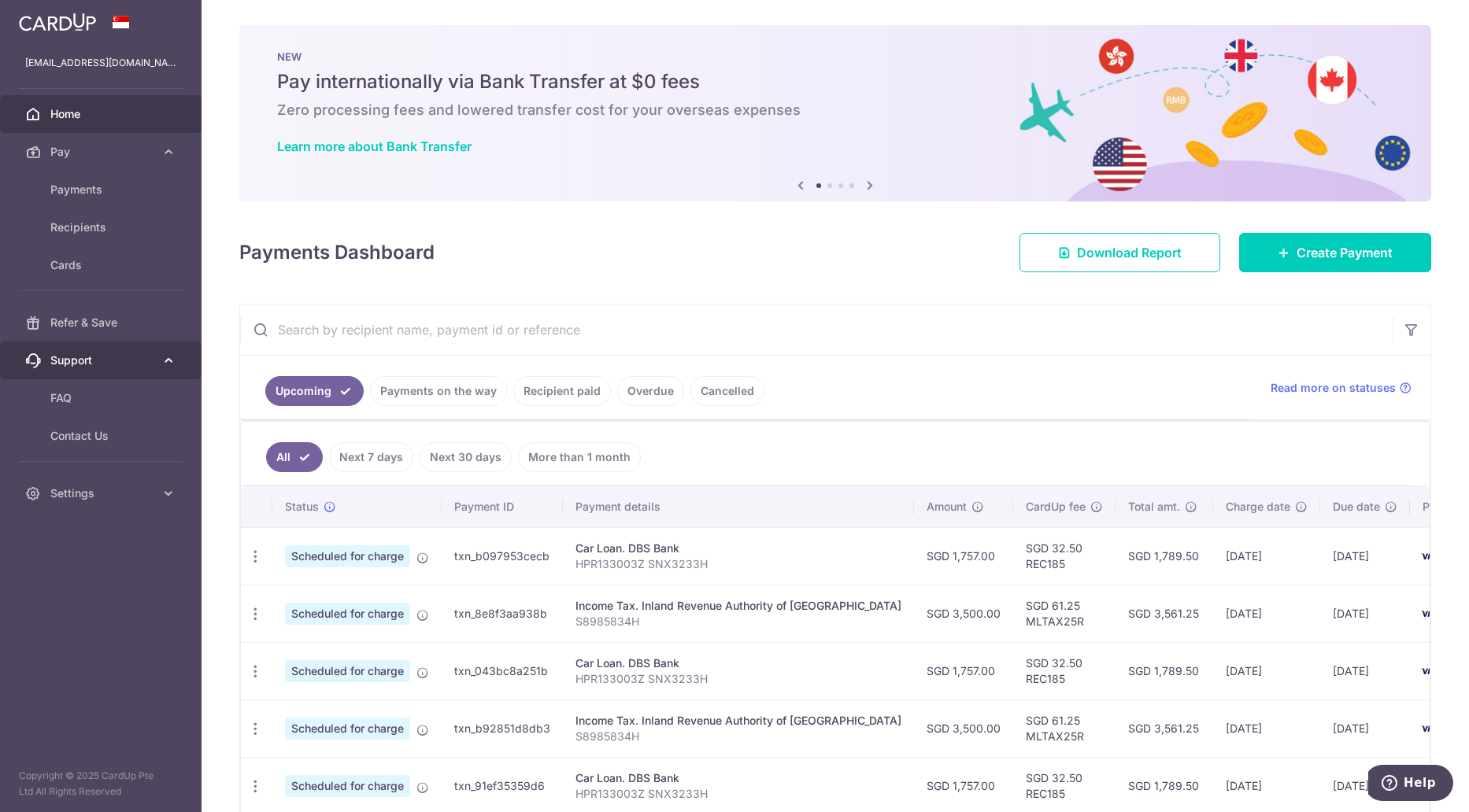
click at [139, 354] on span "Support" at bounding box center [102, 360] width 104 height 15
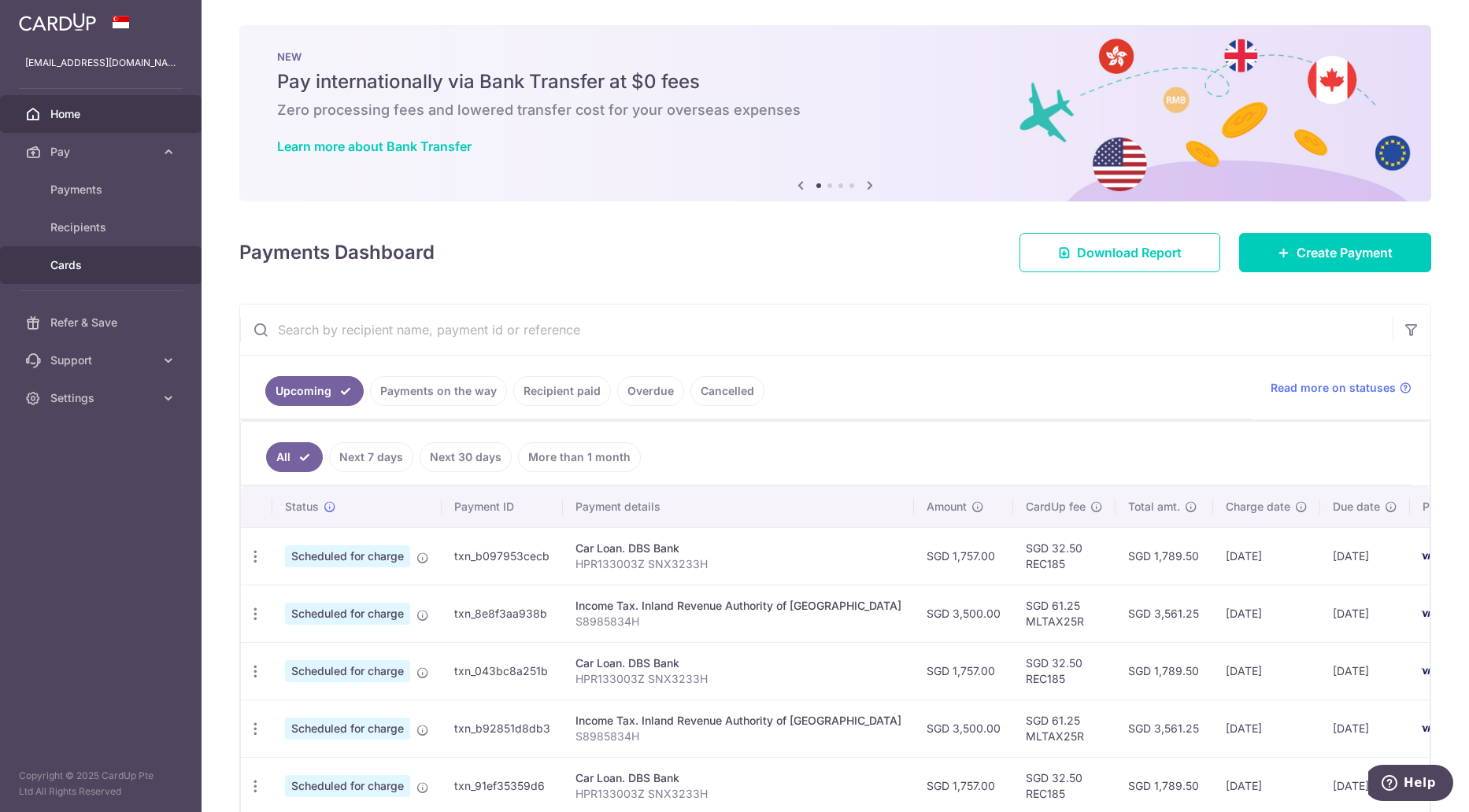
click at [123, 263] on span "Cards" at bounding box center [102, 264] width 104 height 15
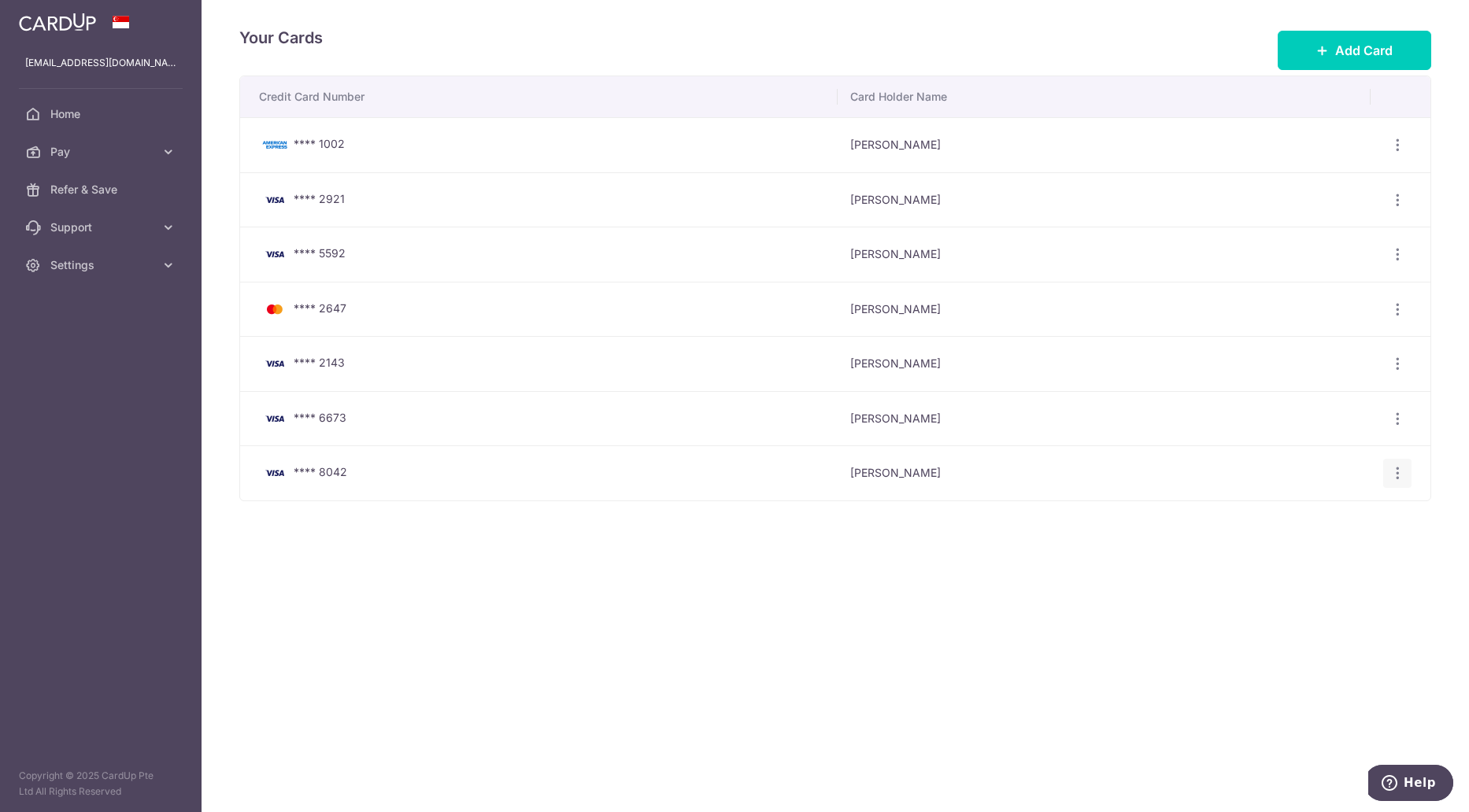
click at [1400, 474] on icon "button" at bounding box center [1398, 474] width 16 height 16
click at [1313, 553] on span "Delete" at bounding box center [1344, 555] width 107 height 19
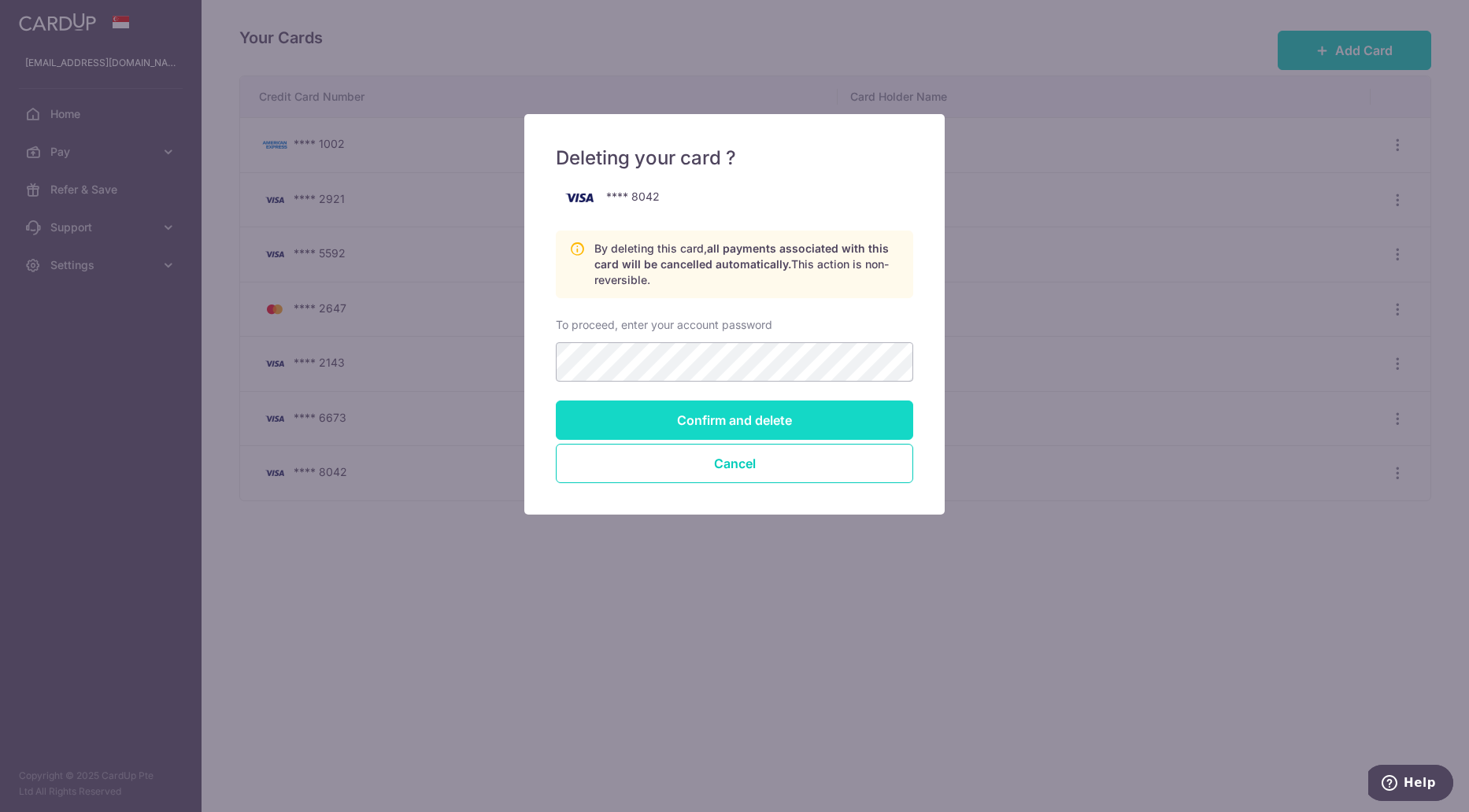
click at [746, 421] on input "Confirm and delete" at bounding box center [734, 420] width 357 height 40
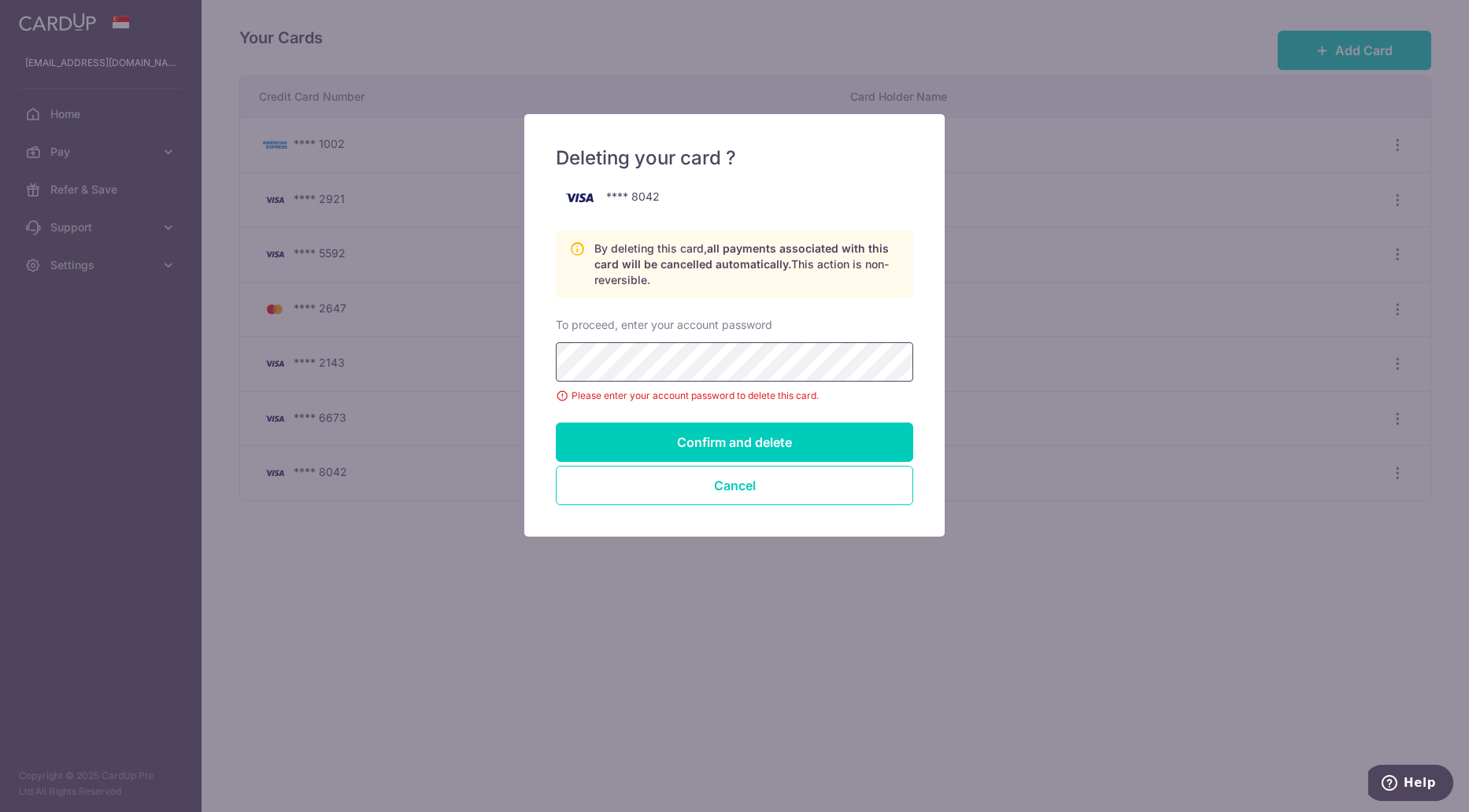
click at [556, 423] on input "Confirm and delete" at bounding box center [734, 443] width 357 height 40
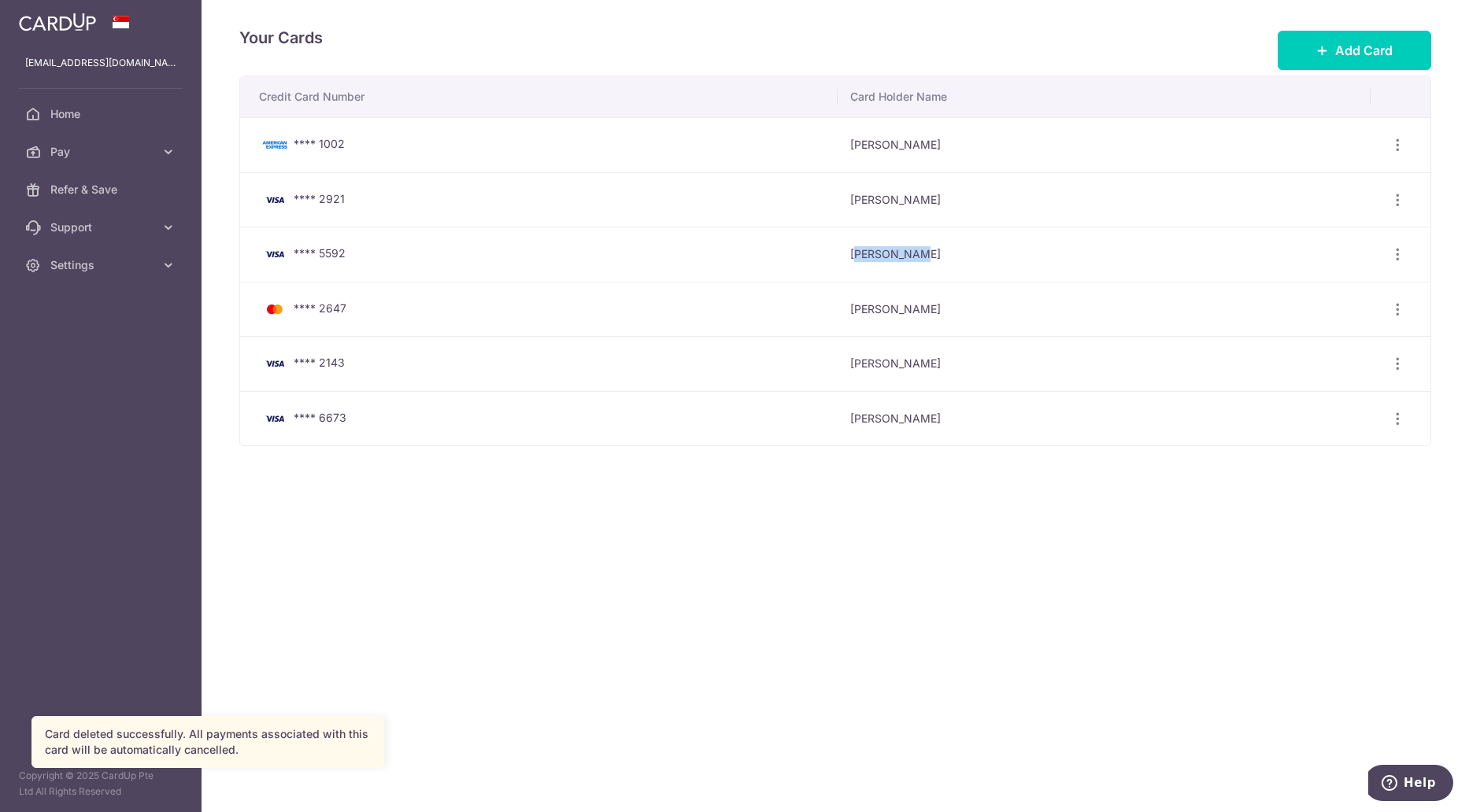
drag, startPoint x: 0, startPoint y: 0, endPoint x: 930, endPoint y: 251, distance: 963.3
click at [931, 251] on td "HUIQIN LONG" at bounding box center [1104, 254] width 532 height 55
click at [1399, 254] on icon "button" at bounding box center [1398, 254] width 16 height 16
click at [1301, 334] on span "Delete" at bounding box center [1344, 336] width 107 height 19
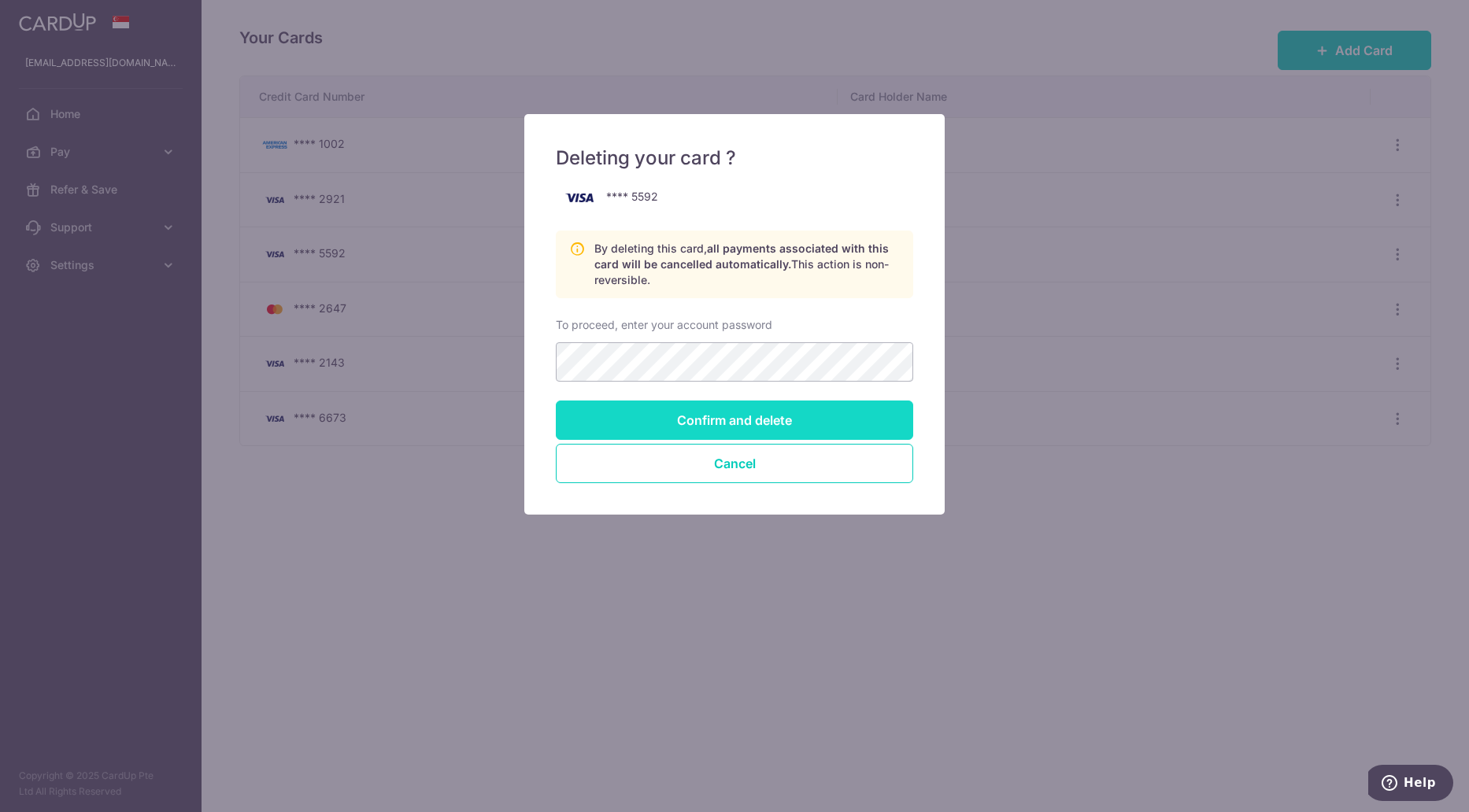
click at [718, 411] on input "Confirm and delete" at bounding box center [734, 420] width 357 height 40
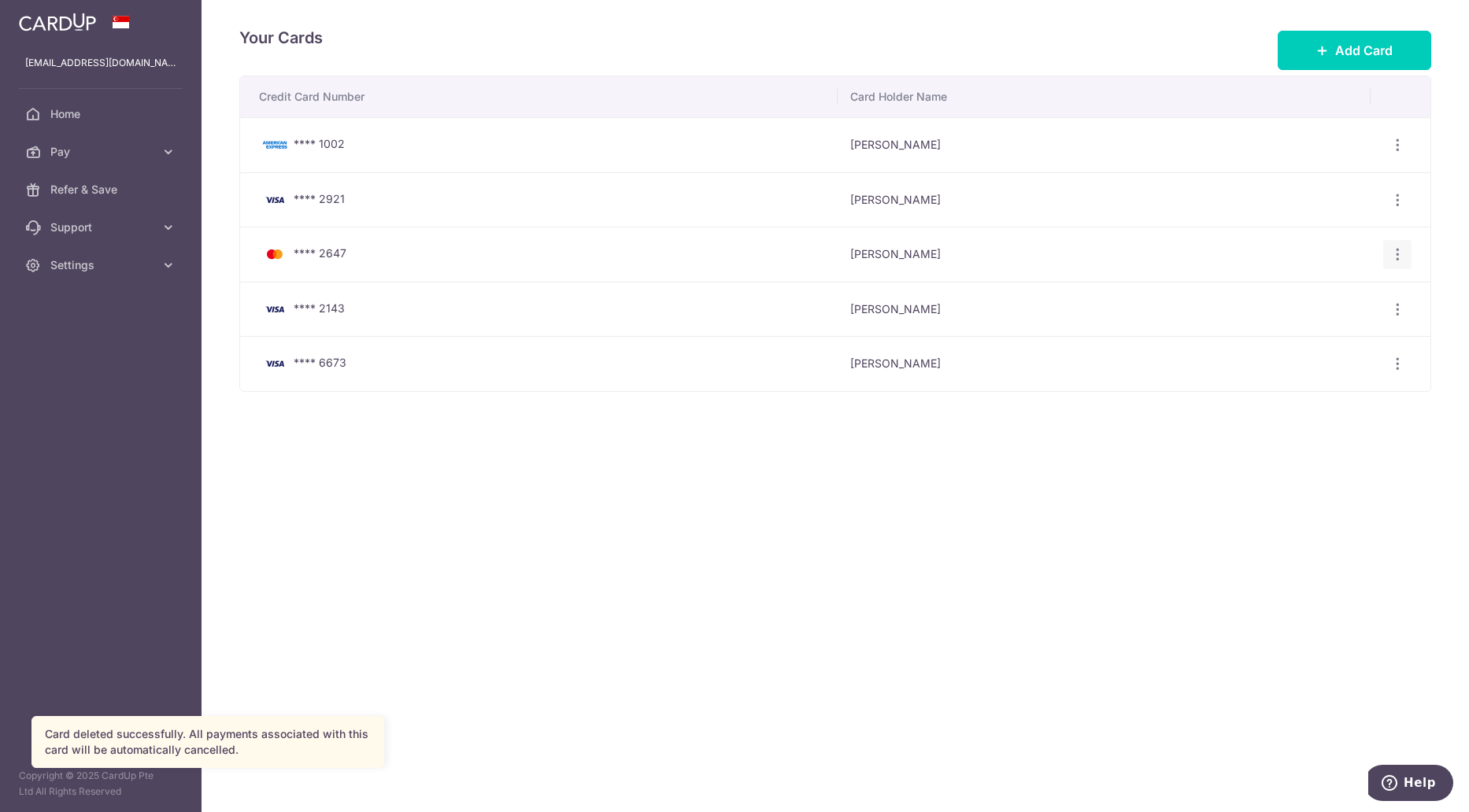
click at [1393, 250] on icon "button" at bounding box center [1398, 254] width 16 height 16
click at [1300, 336] on span "Delete" at bounding box center [1344, 336] width 107 height 19
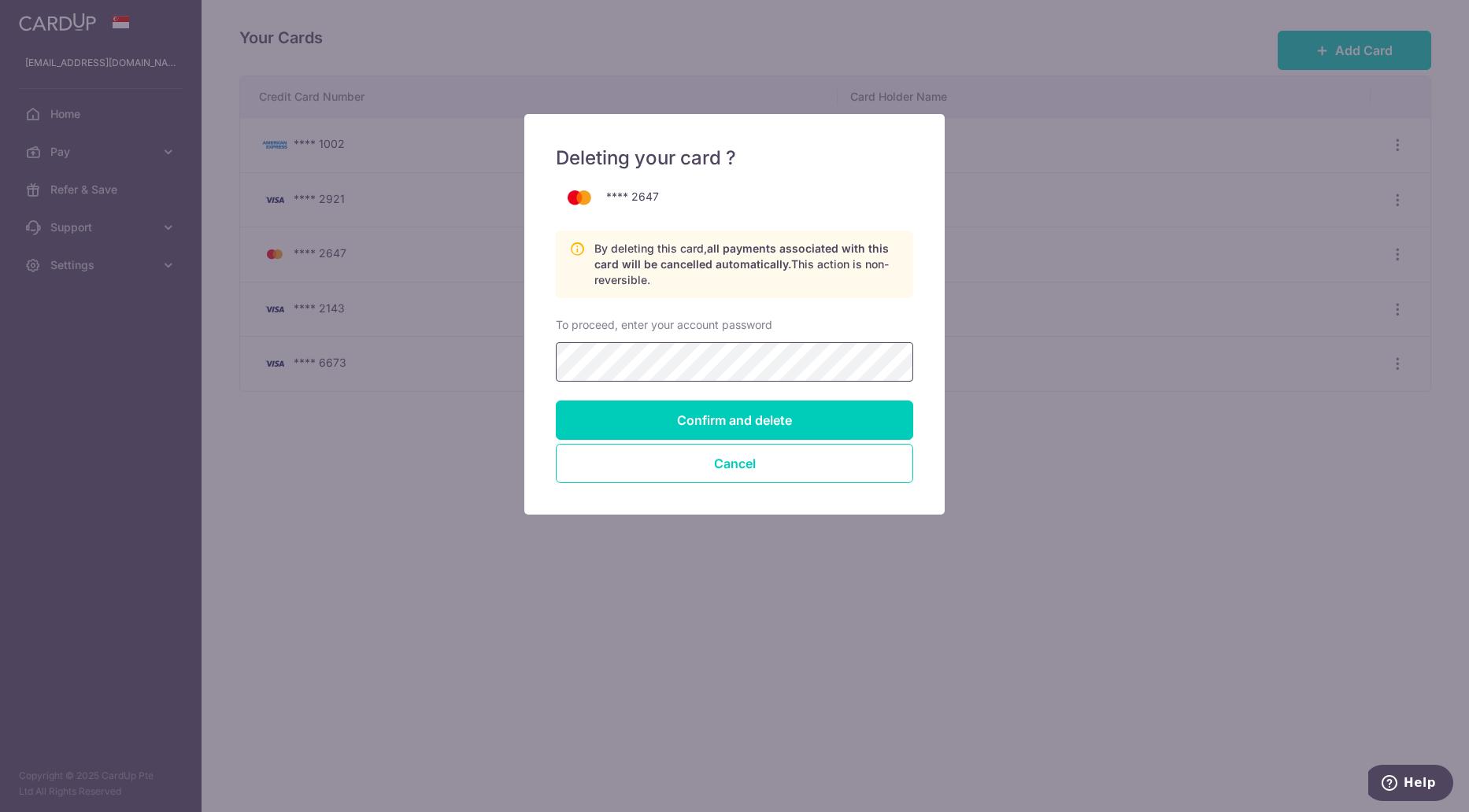
click at [556, 401] on input "Confirm and delete" at bounding box center [734, 420] width 357 height 40
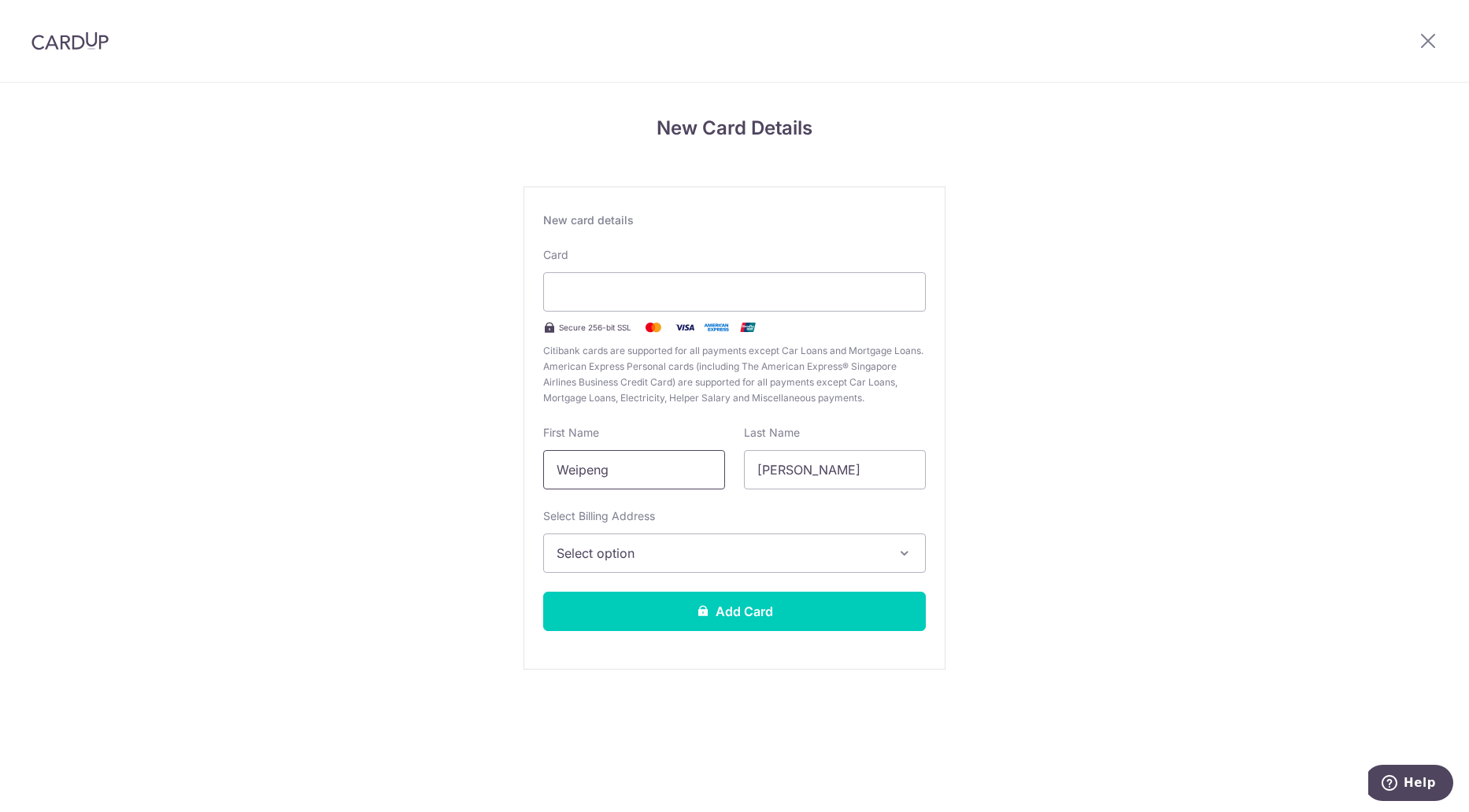
drag, startPoint x: 644, startPoint y: 471, endPoint x: 488, endPoint y: 466, distance: 156.1
click at [488, 466] on div "New Card Details New card details Card Secure 256-bit SSL Citibank cards are su…" at bounding box center [734, 413] width 1469 height 661
type input "Mark"
click at [640, 551] on span "Select option" at bounding box center [720, 553] width 328 height 19
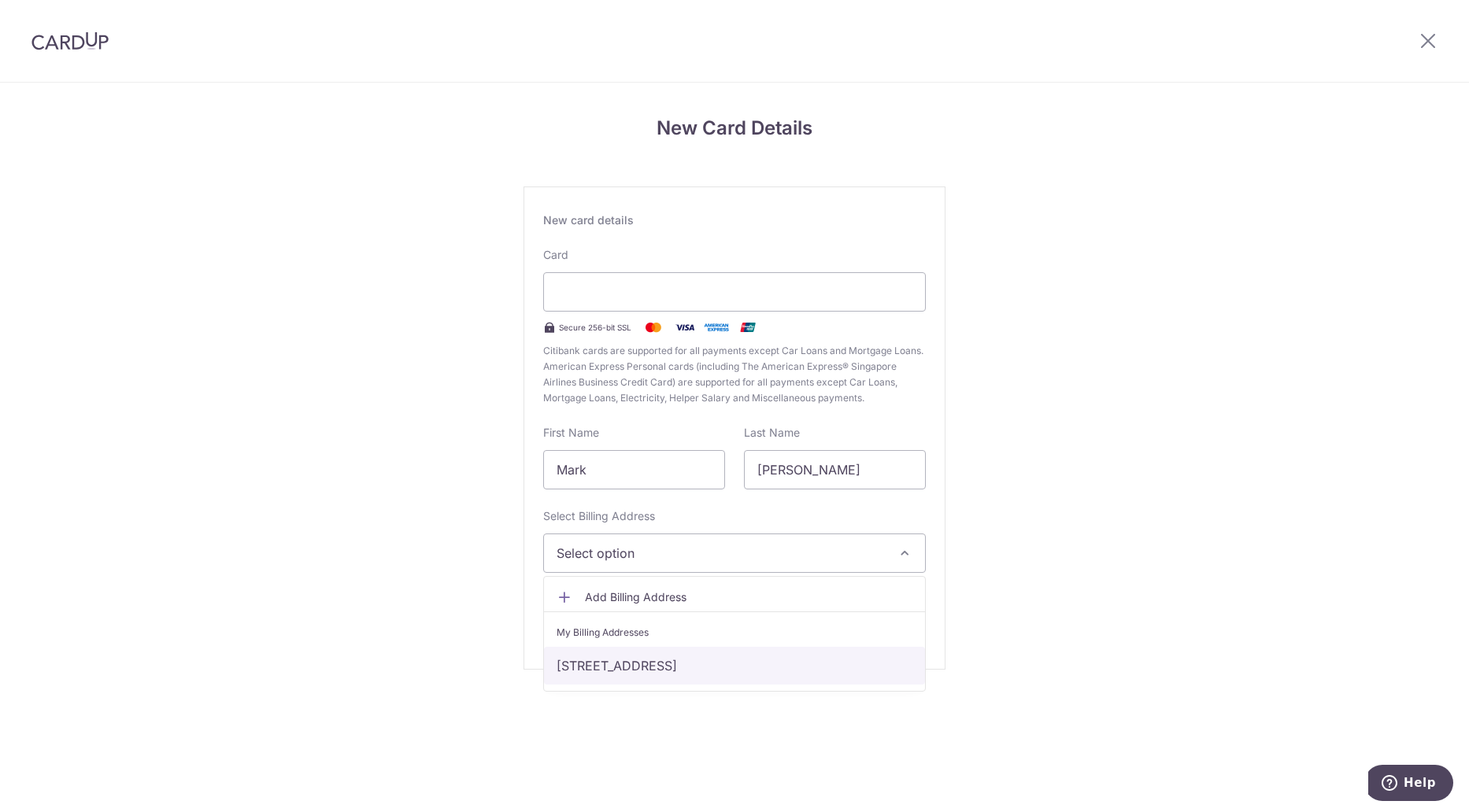
click at [648, 666] on link "18 ANG MO KIO AVENUE 2, #03-30 The Panorama, Singapore, Singapore, Singapore-56…" at bounding box center [734, 666] width 381 height 38
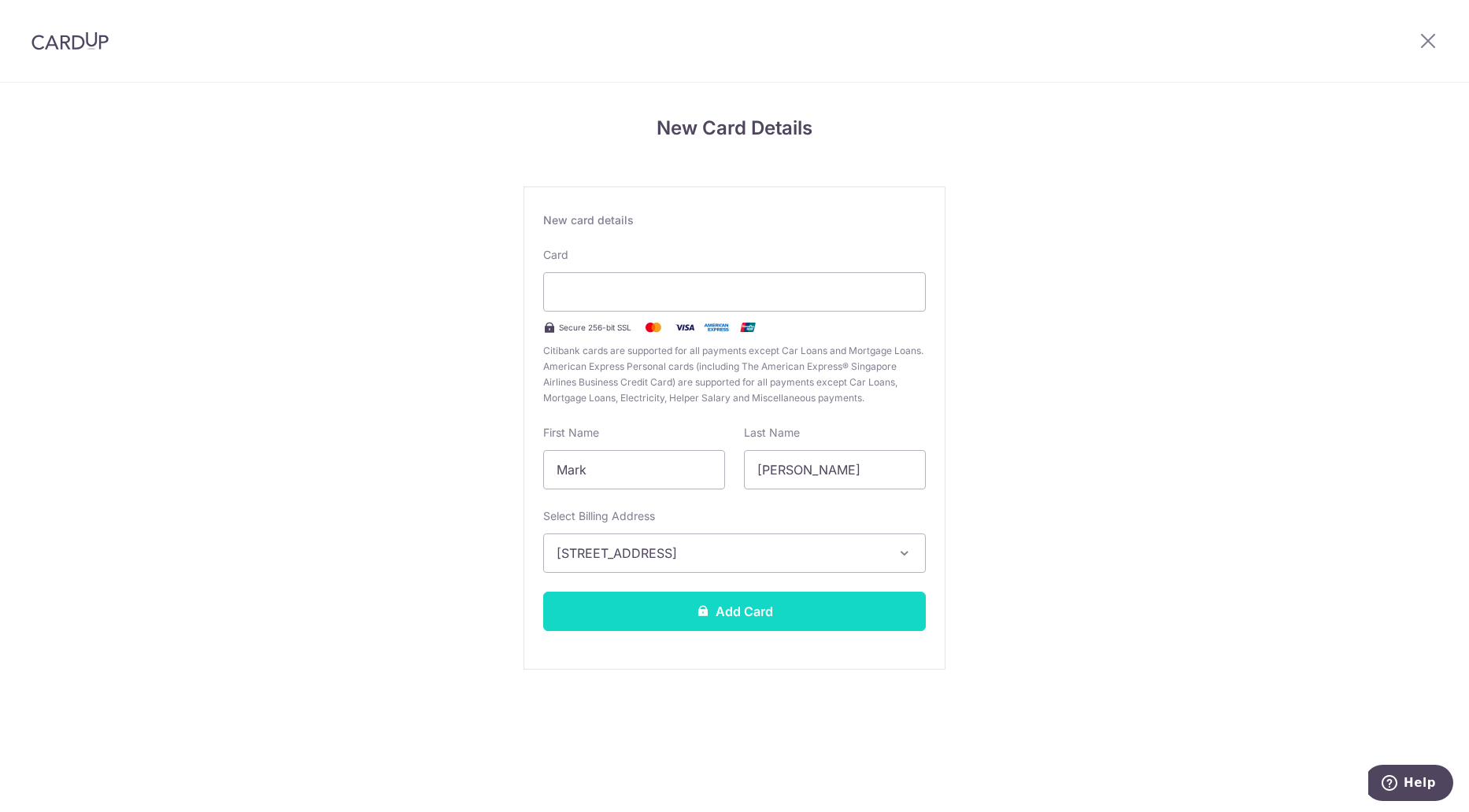
click at [756, 603] on button "Add Card" at bounding box center [734, 612] width 383 height 40
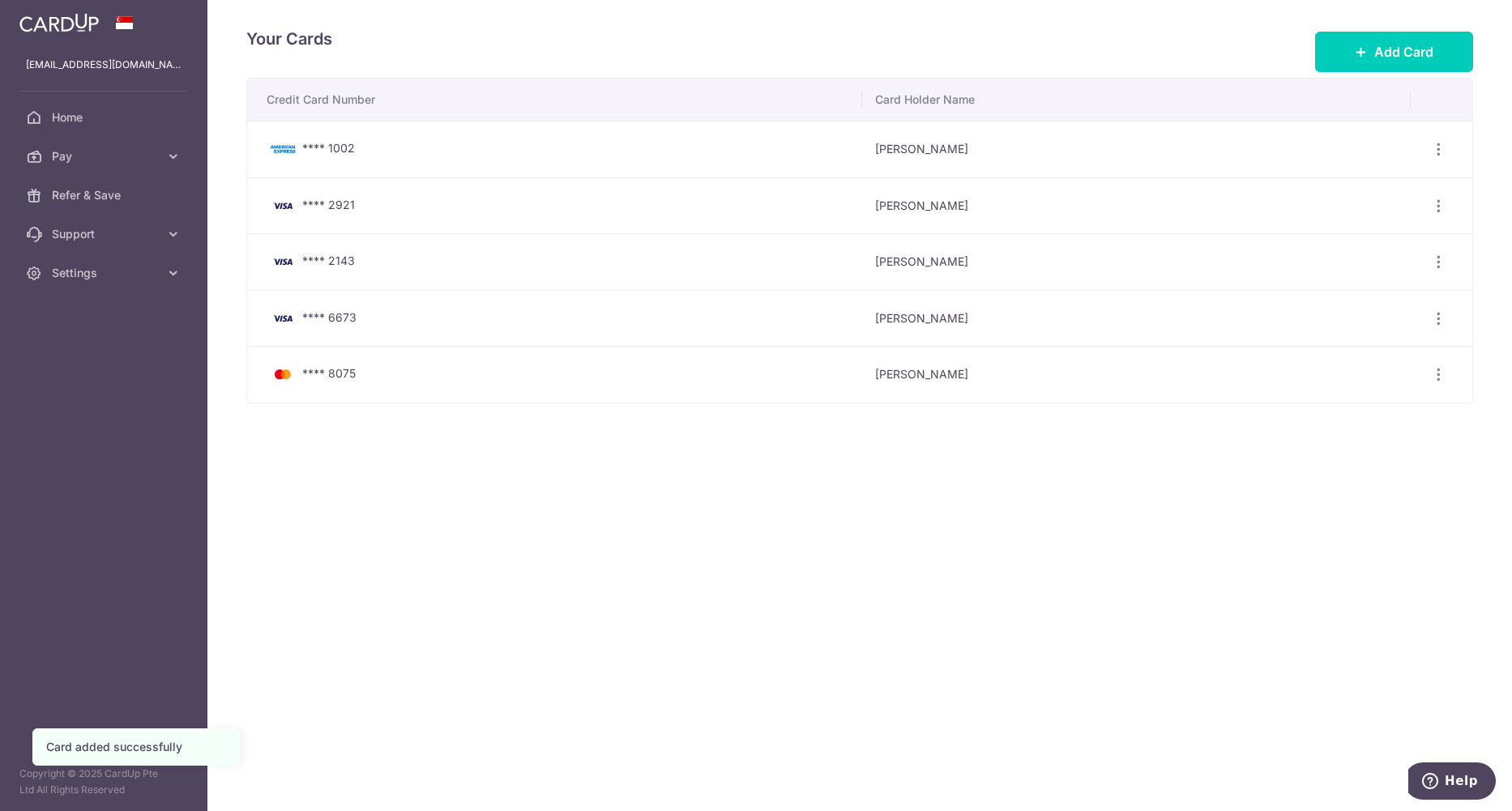
click at [64, 20] on img at bounding box center [59, 22] width 80 height 20
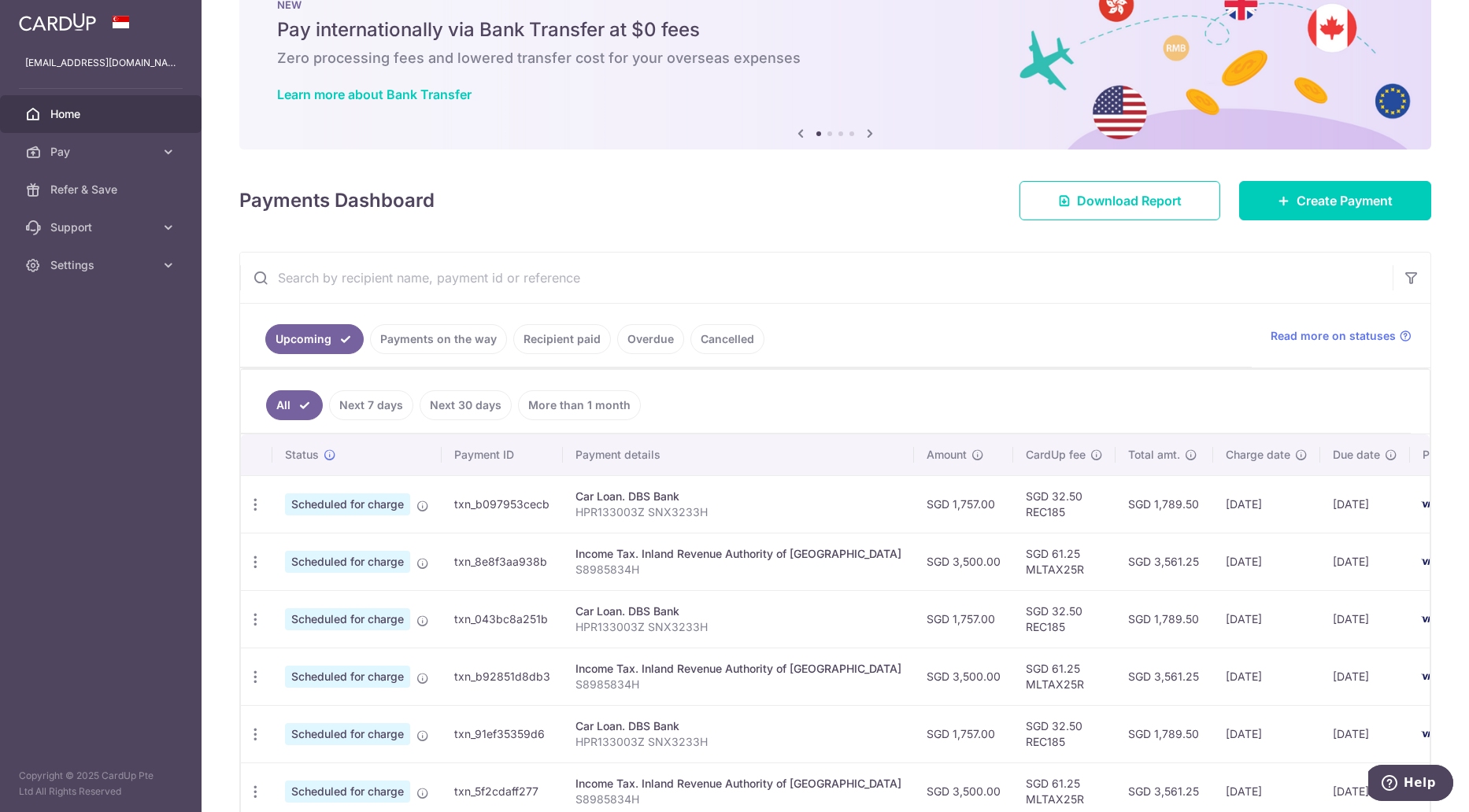
scroll to position [78, 0]
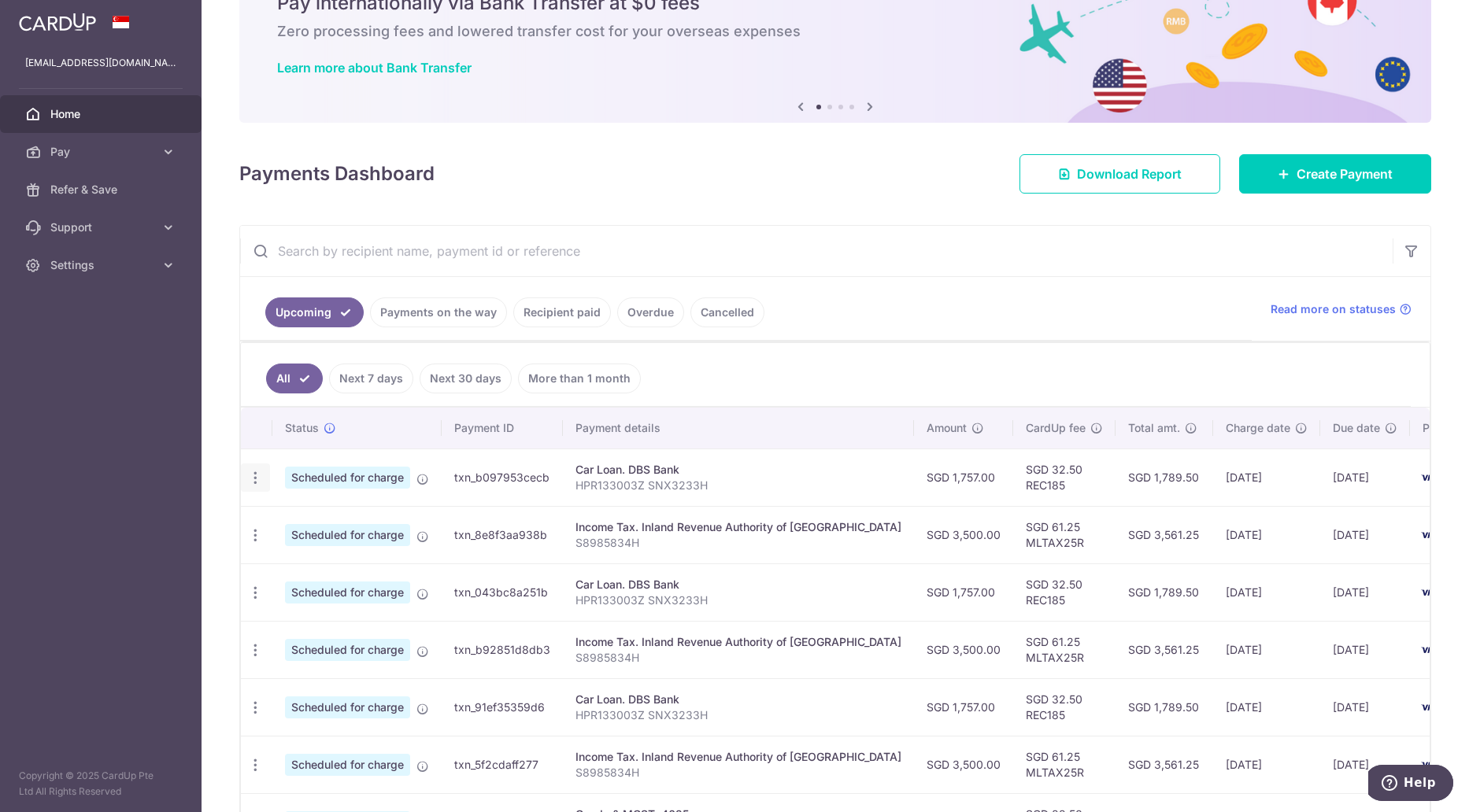
click at [256, 480] on icon "button" at bounding box center [255, 478] width 16 height 16
click at [344, 526] on span "Update payment" at bounding box center [339, 521] width 107 height 19
radio input "true"
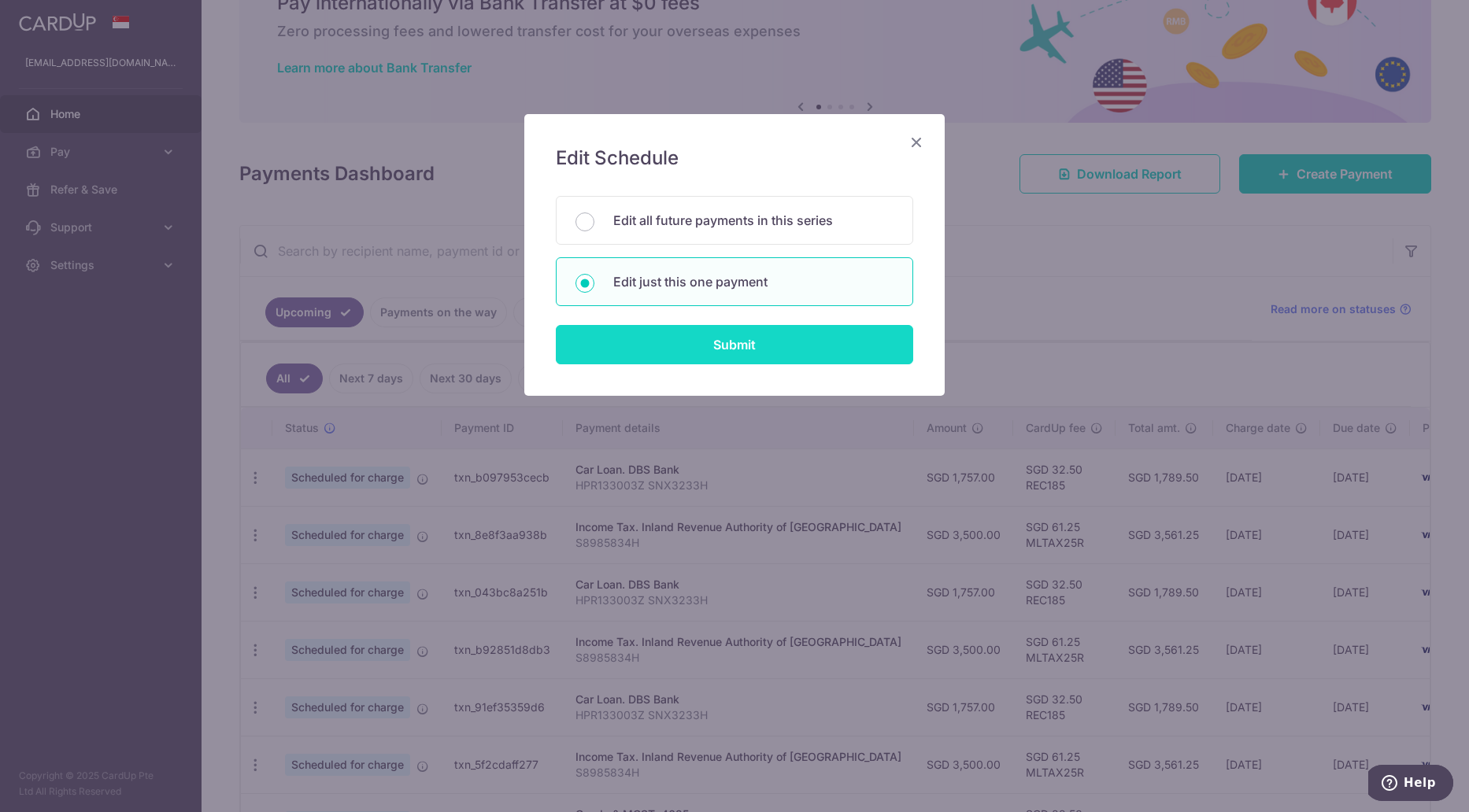
click at [711, 352] on input "Submit" at bounding box center [734, 345] width 357 height 40
radio input "true"
type input "1,757.00"
type input "[DATE]"
type input "HPR133003Z SNX3233H"
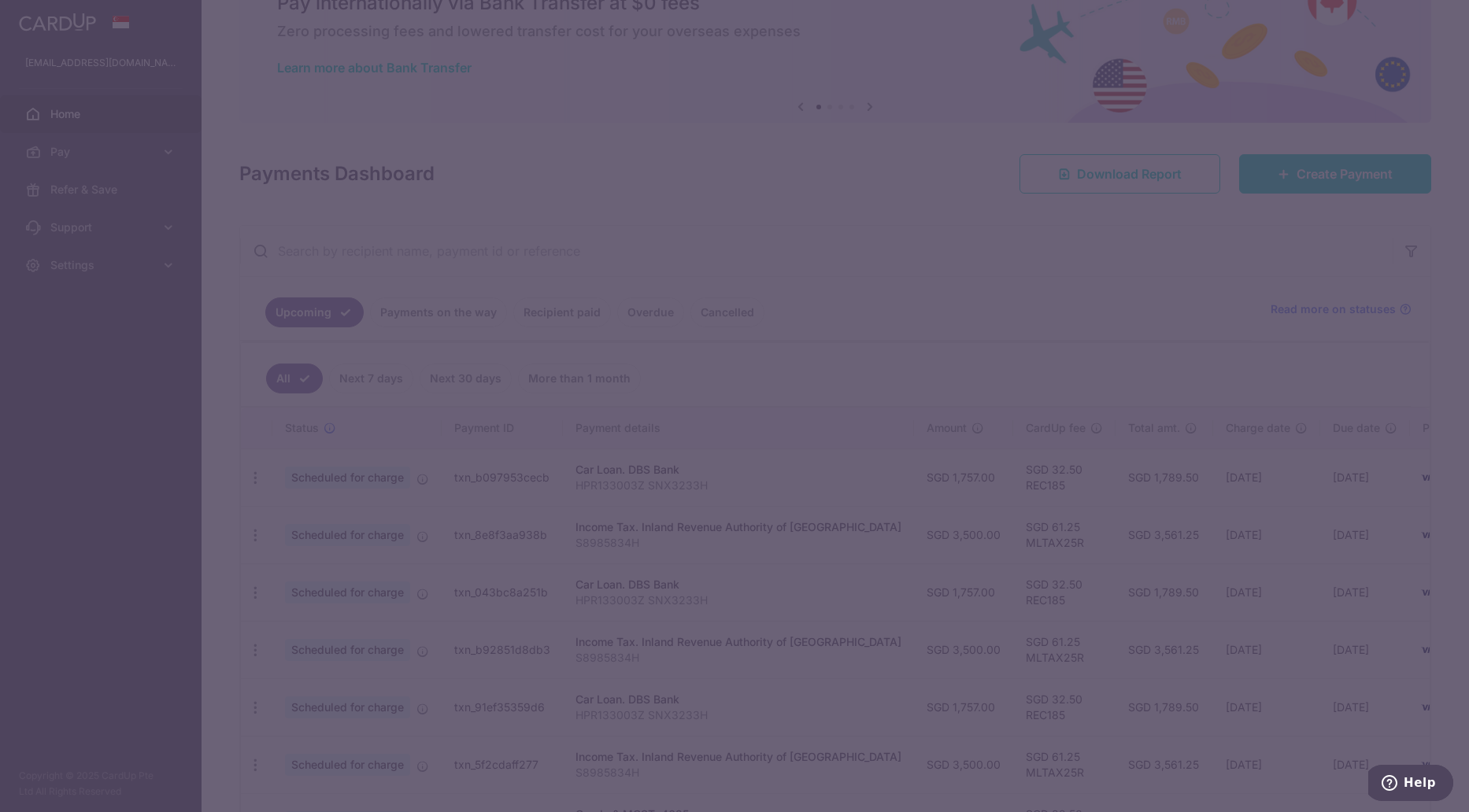
type input "REC185"
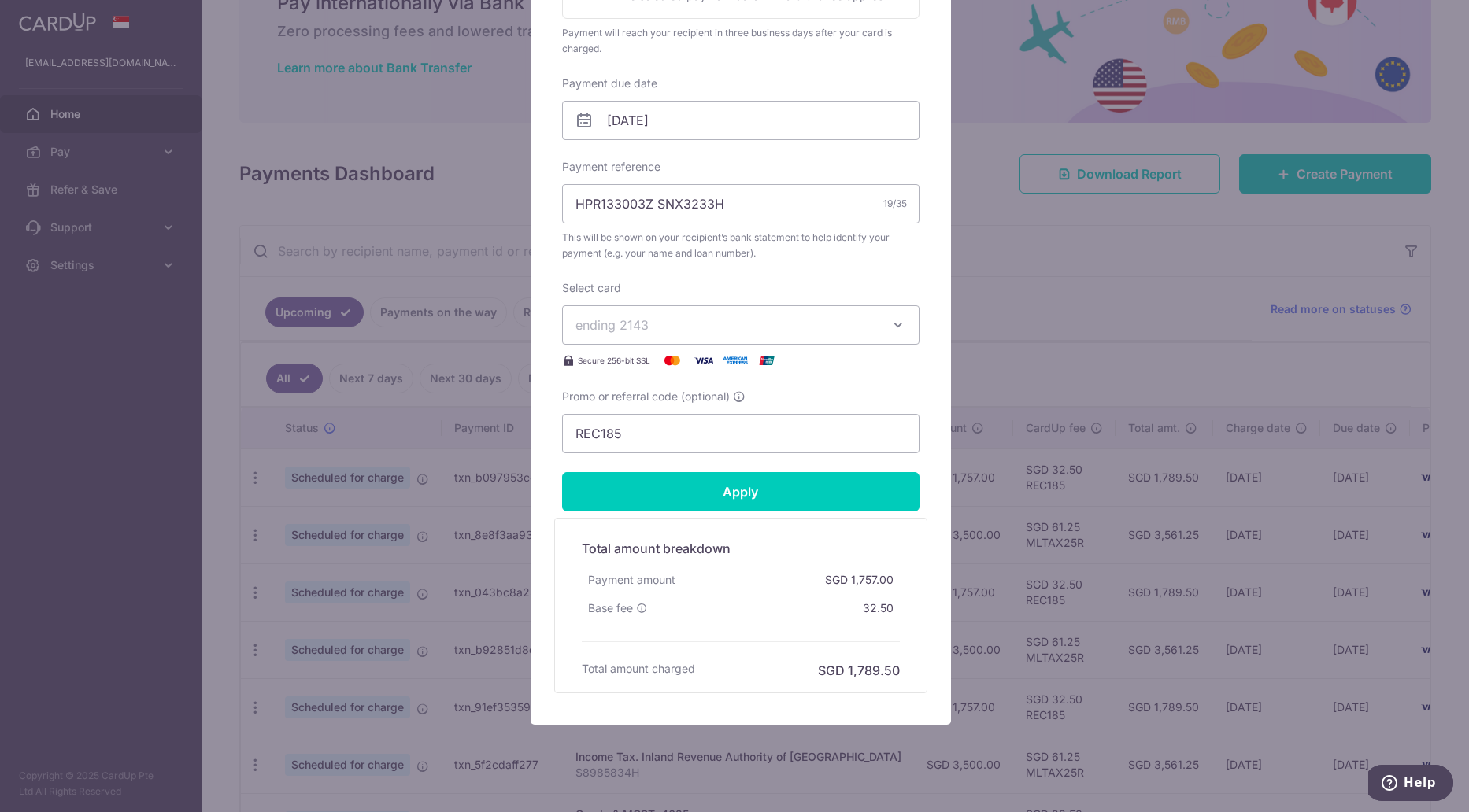
scroll to position [464, 0]
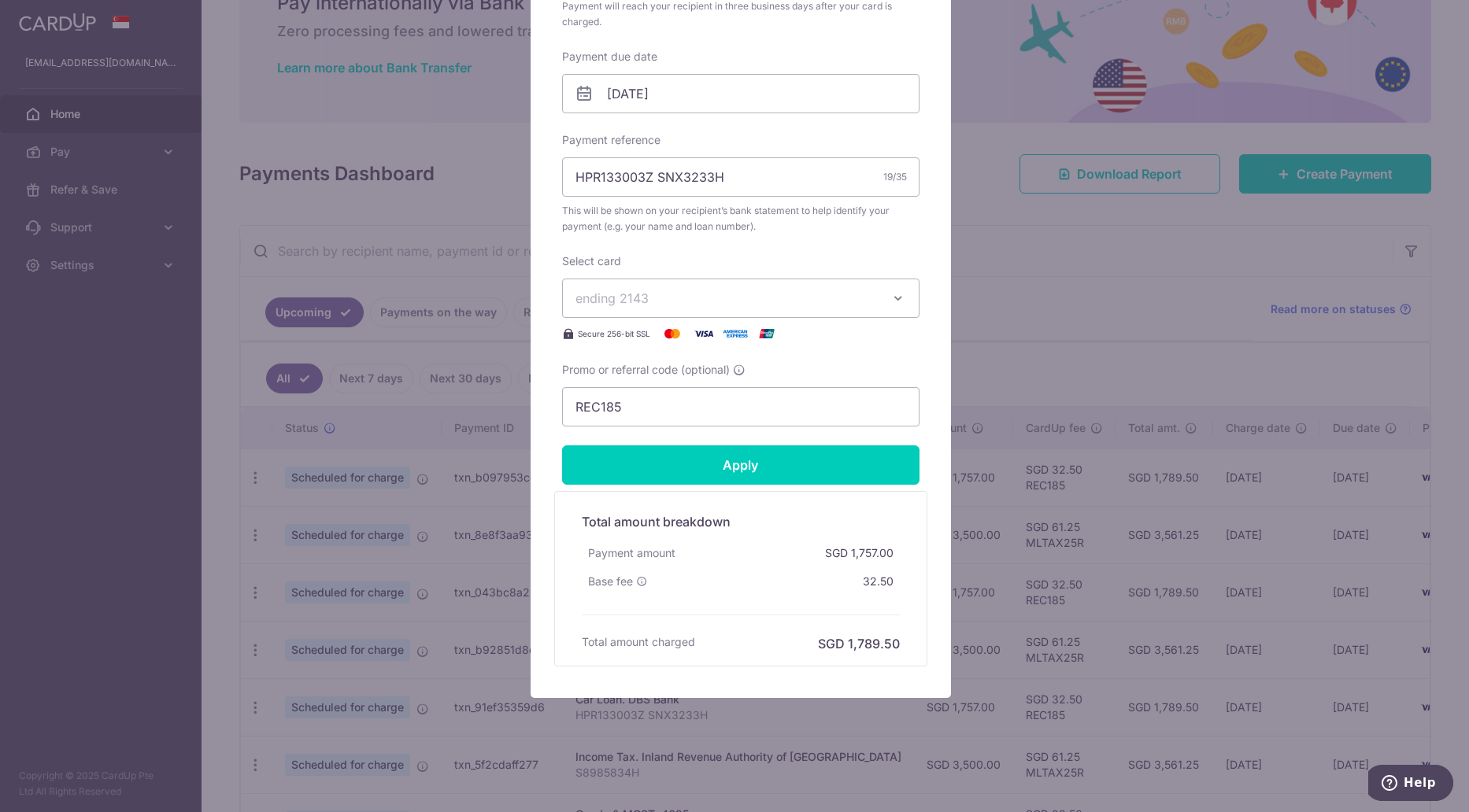
click at [807, 297] on span "ending 2143" at bounding box center [726, 298] width 302 height 19
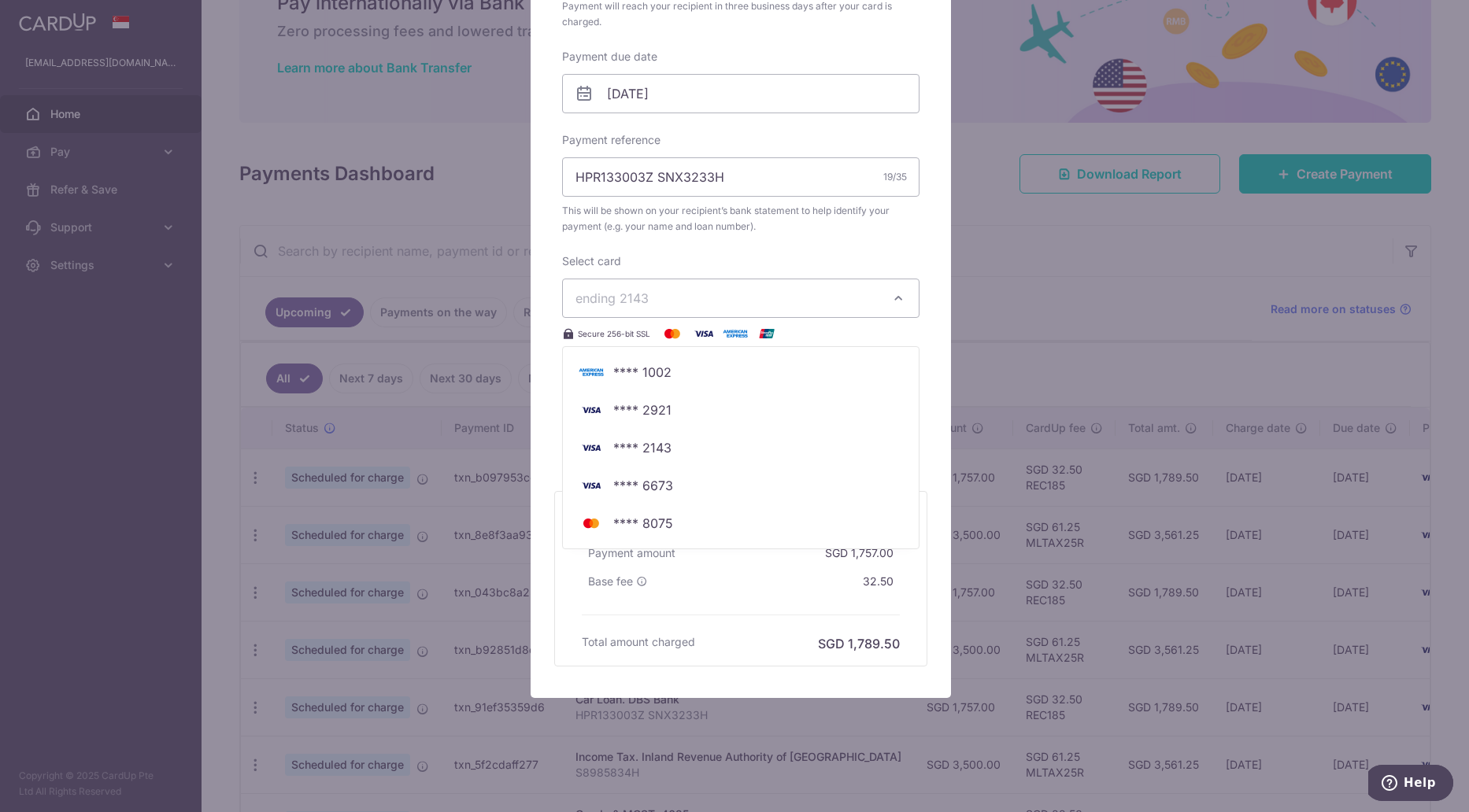
click at [703, 533] on link "**** 8075" at bounding box center [741, 523] width 356 height 38
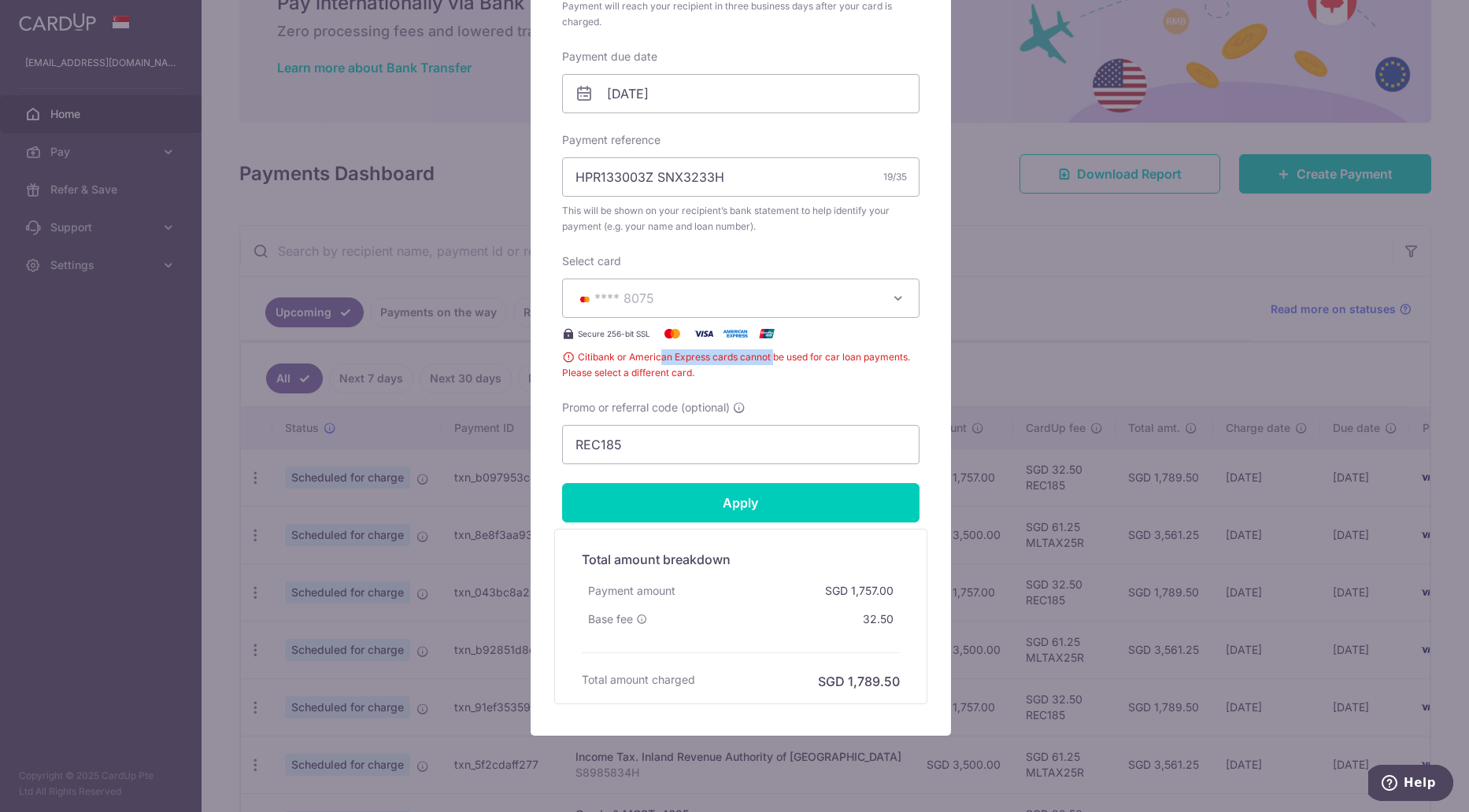
drag, startPoint x: 655, startPoint y: 364, endPoint x: 766, endPoint y: 363, distance: 111.0
click at [766, 363] on span "Citibank or American Express cards cannot be used for car loan payments. Please…" at bounding box center [741, 364] width 357 height 32
drag, startPoint x: 736, startPoint y: 362, endPoint x: 735, endPoint y: 371, distance: 9.1
click at [735, 371] on span "Citibank or American Express cards cannot be used for car loan payments. Please…" at bounding box center [741, 364] width 357 height 32
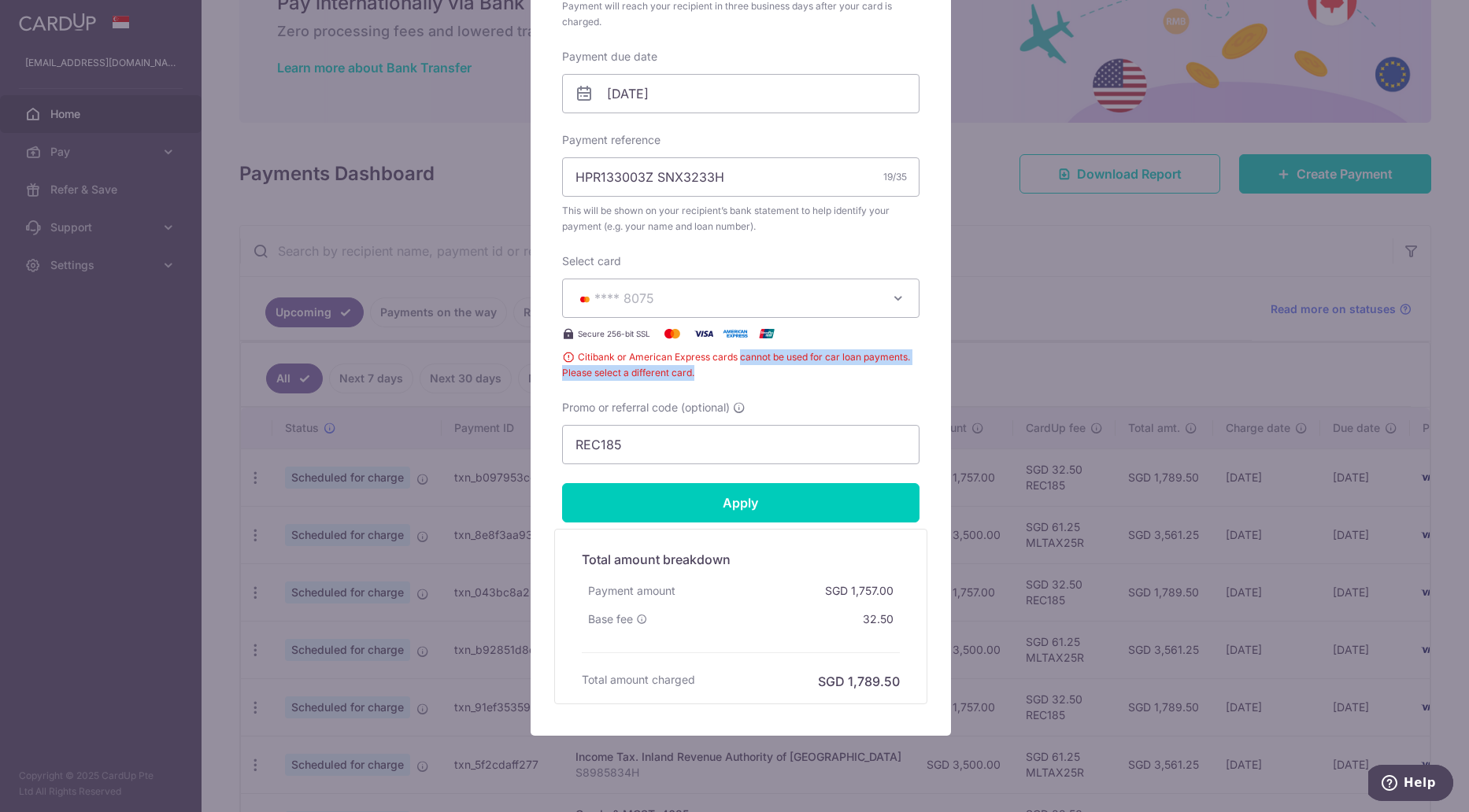
click at [735, 371] on span "Citibank or American Express cards cannot be used for car loan payments. Please…" at bounding box center [741, 364] width 357 height 32
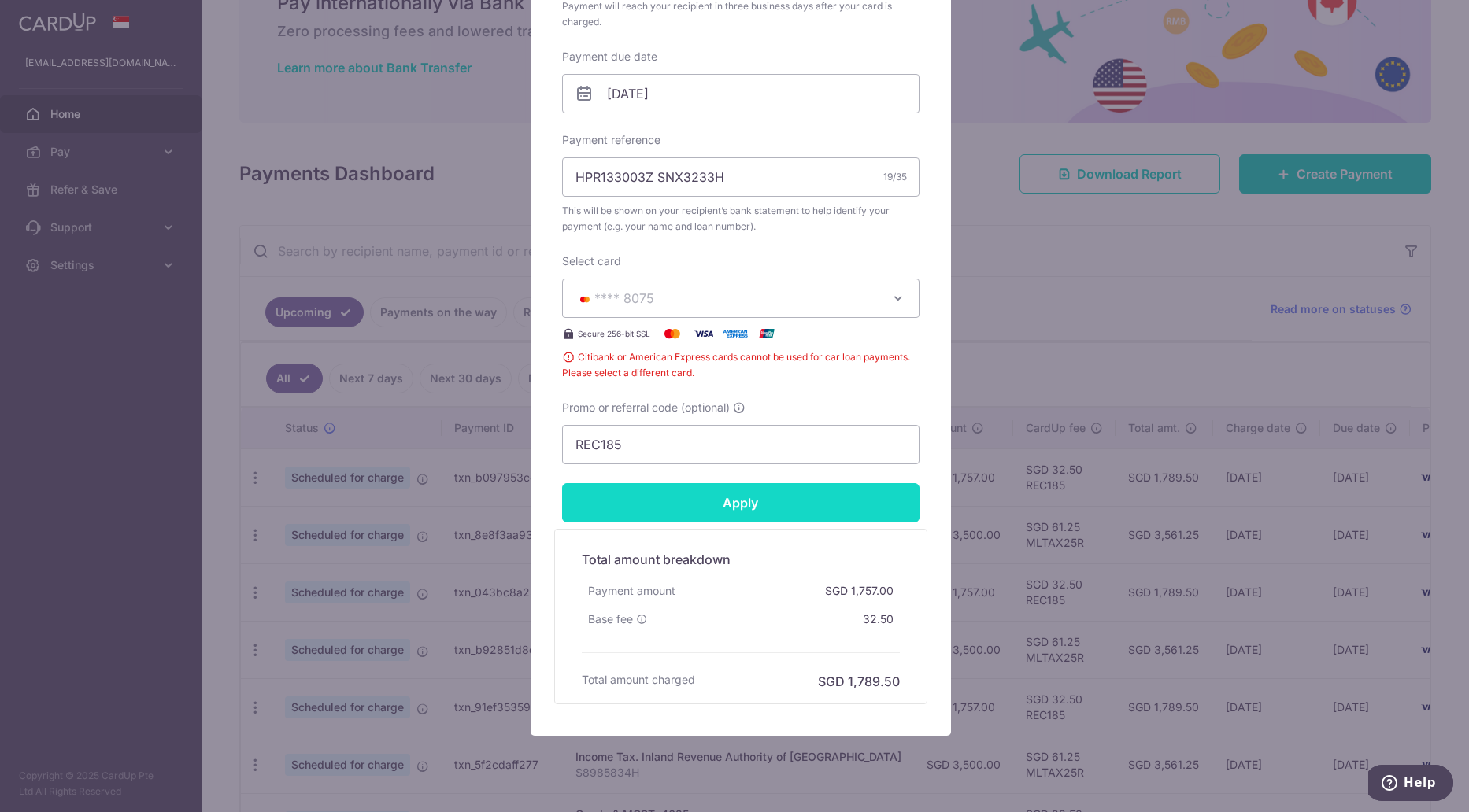
click at [725, 512] on input "Apply" at bounding box center [741, 503] width 357 height 40
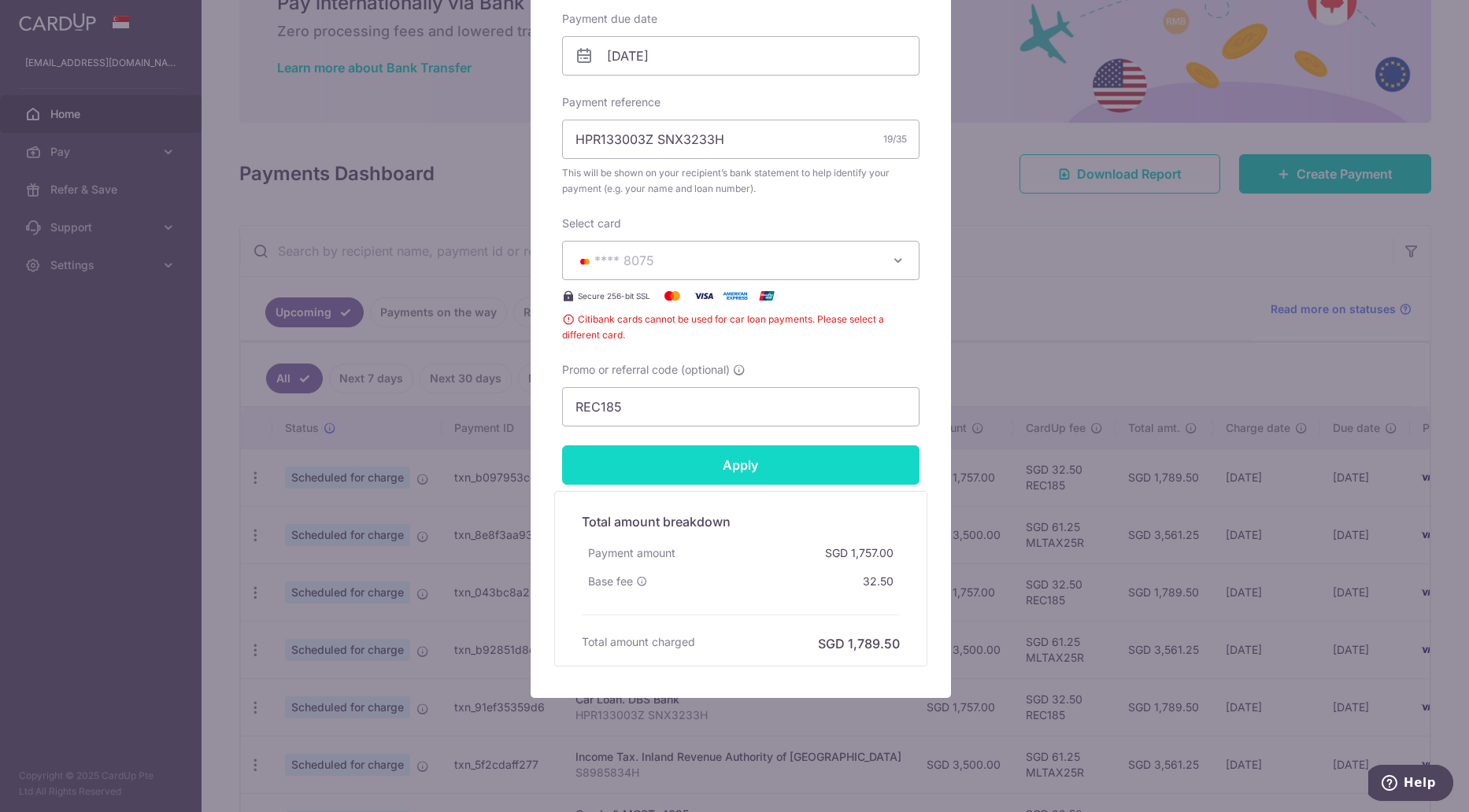
click at [716, 472] on input "Apply" at bounding box center [741, 466] width 357 height 40
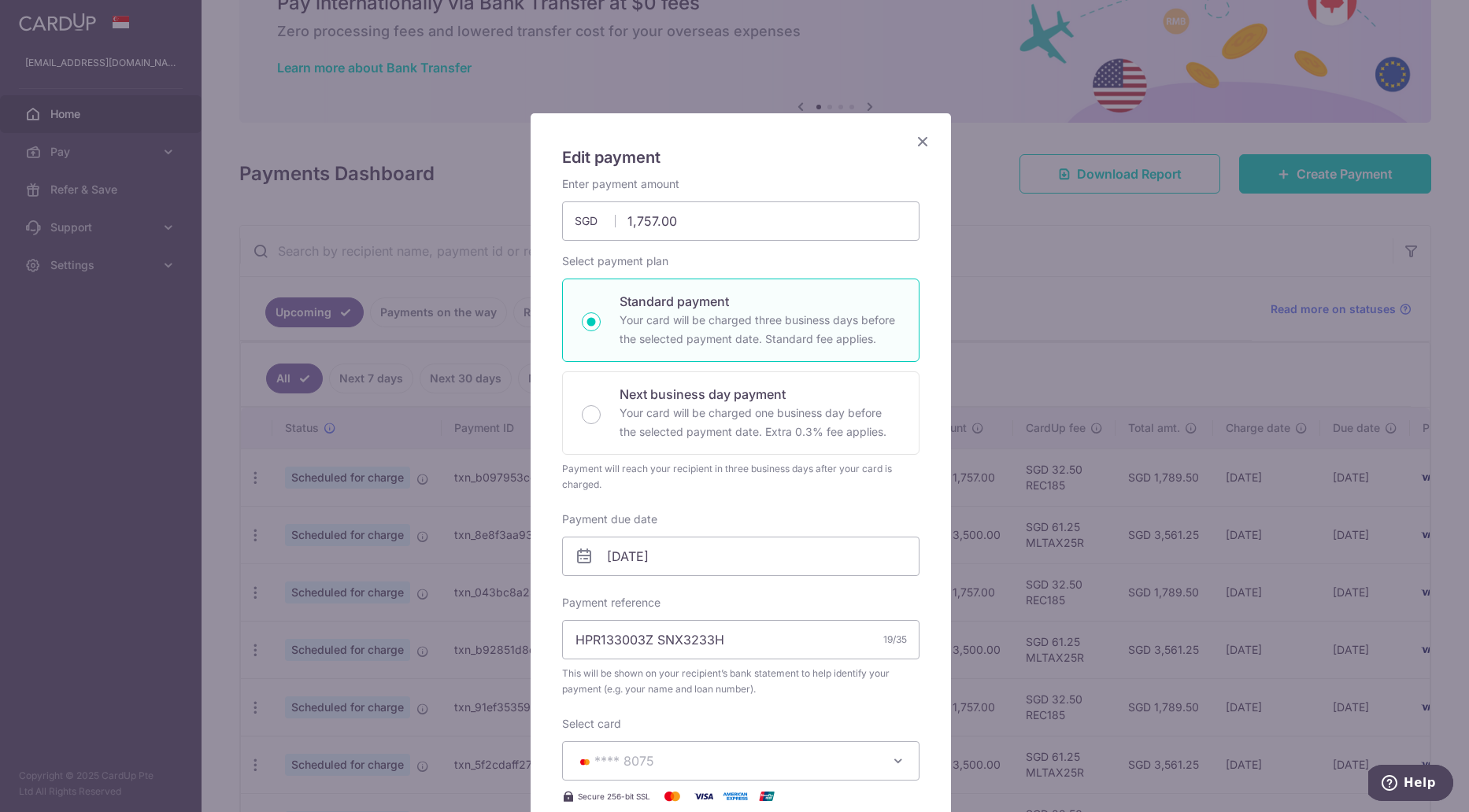
scroll to position [0, 0]
click at [917, 142] on icon "Close" at bounding box center [922, 143] width 19 height 20
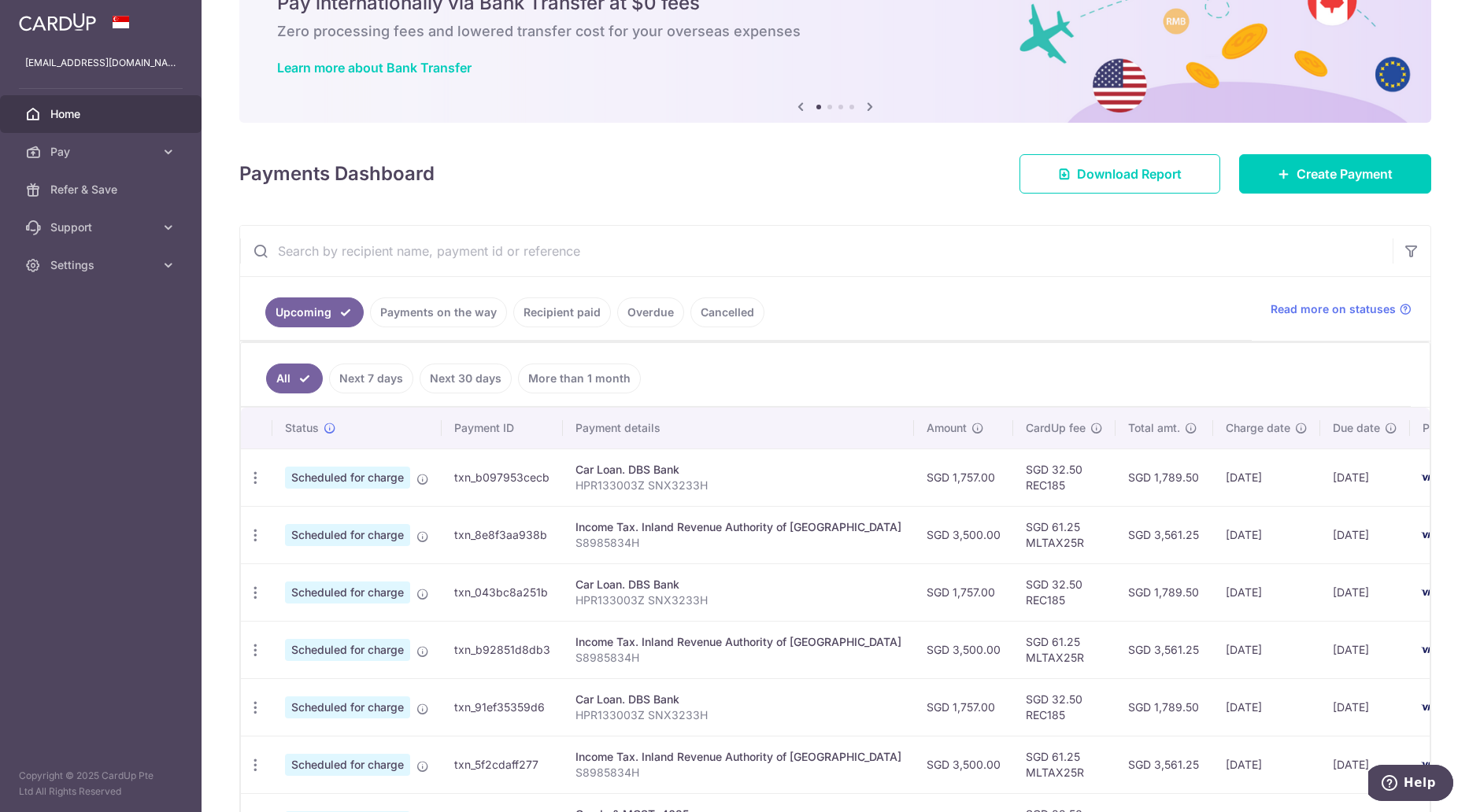
click at [966, 256] on input "text" at bounding box center [816, 251] width 1152 height 51
